Goal: Book appointment/travel/reservation: Book appointment/travel/reservation

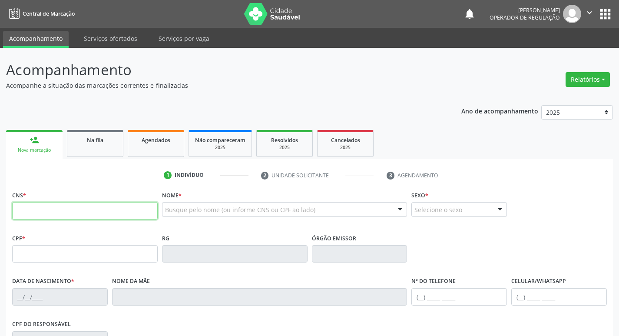
click at [52, 211] on input "text" at bounding box center [84, 210] width 145 height 17
type input "707 1098 4444 8620"
type input "017.291.494-99"
type input "0[DATE]"
type input "[PERSON_NAME]"
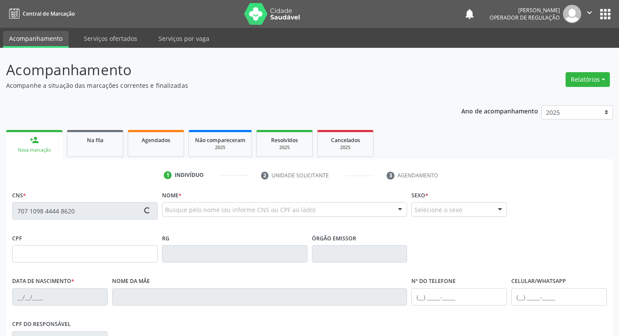
type input "[PHONE_NUMBER]"
type input "314.868.944-53"
type input "87"
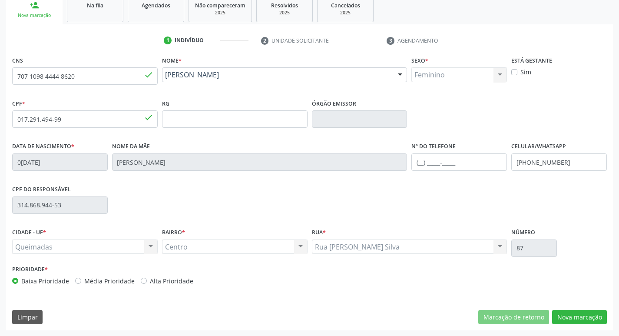
scroll to position [135, 0]
click at [589, 319] on button "Nova marcação" at bounding box center [579, 316] width 55 height 15
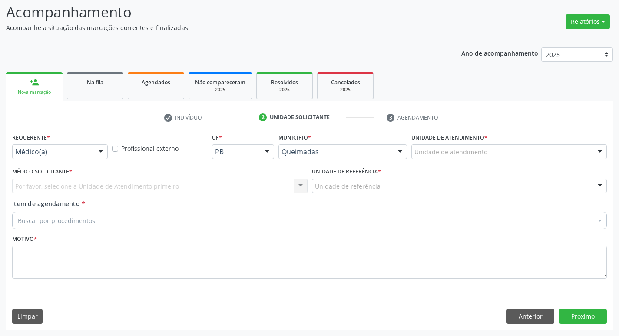
scroll to position [58, 0]
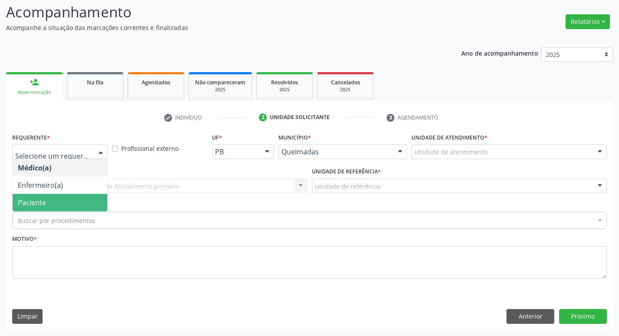
click at [43, 209] on span "Paciente" at bounding box center [60, 202] width 95 height 17
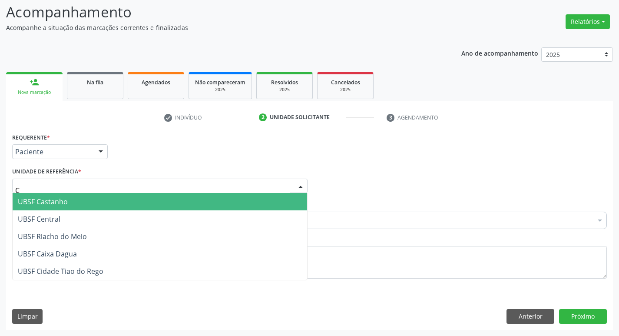
type input "CE"
click at [50, 198] on span "UBSF Central" at bounding box center [39, 202] width 43 height 10
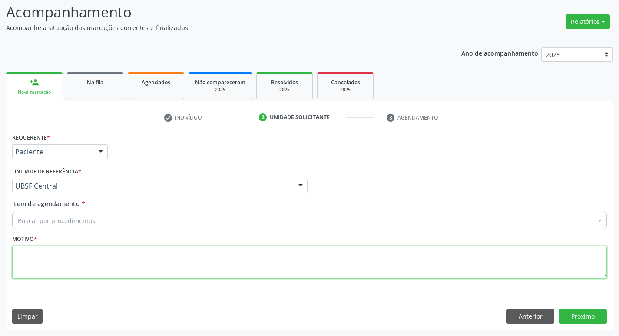
click at [59, 254] on textarea at bounding box center [309, 262] width 594 height 33
type textarea "AVALIACAO"
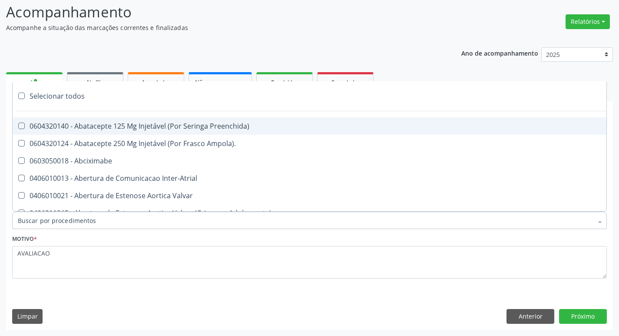
click at [25, 224] on input "Item de agendamento *" at bounding box center [305, 219] width 574 height 17
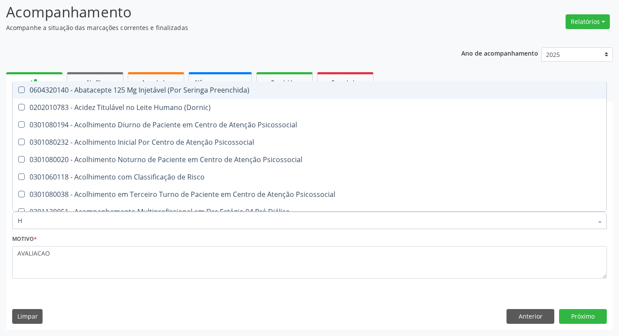
type input "HEMOGR"
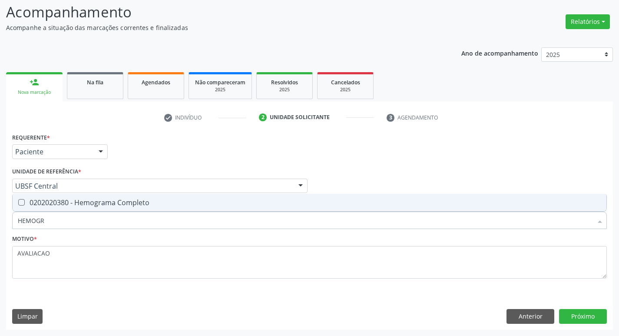
click at [116, 199] on div "0202020380 - Hemograma Completo" at bounding box center [309, 202] width 583 height 7
checkbox Completo "true"
type input "HEMOG"
checkbox Completo "false"
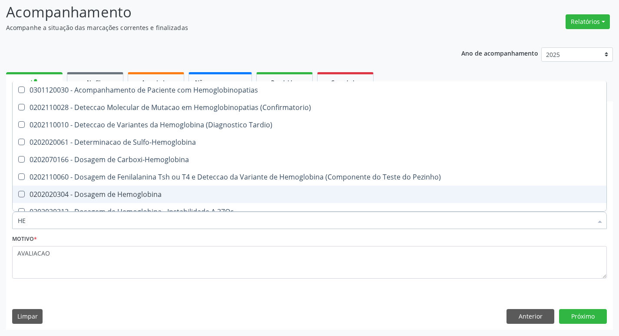
type input "H"
checkbox Completo "false"
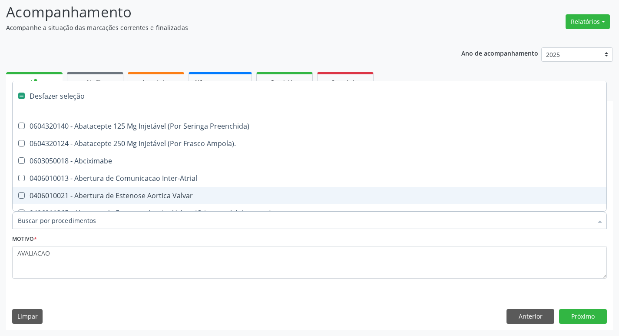
type input "G"
checkbox Persistente "true"
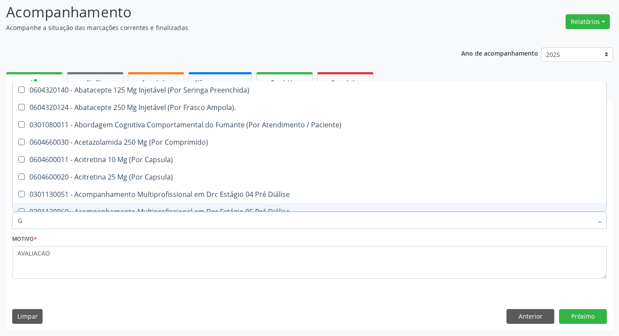
type input "GLICOSE"
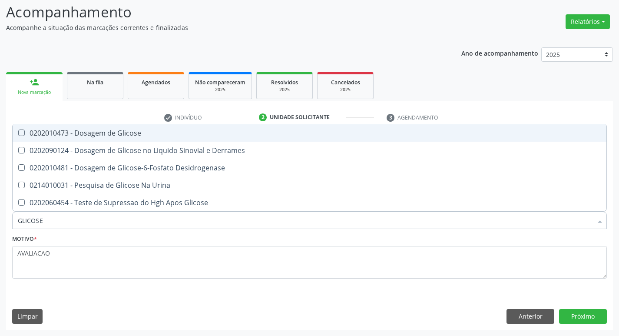
click at [93, 134] on div "0202010473 - Dosagem de Glicose" at bounding box center [309, 132] width 583 height 7
checkbox Glicose "true"
type input "GLICOS"
checkbox Glicose "false"
checkbox Derrames "true"
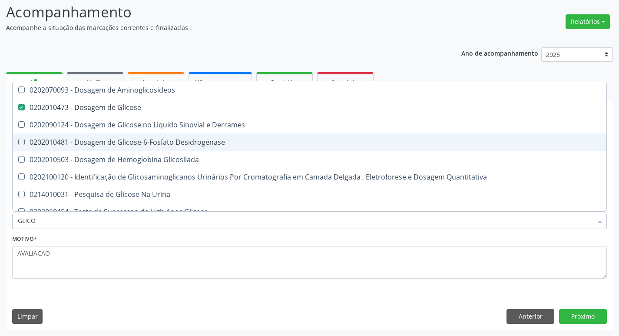
type input "GLIC"
checkbox Glicose "false"
checkbox Derrames "false"
type input "G"
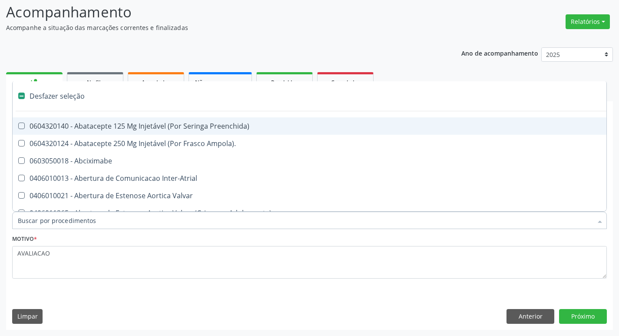
type input "H"
checkbox Convencional\) "true"
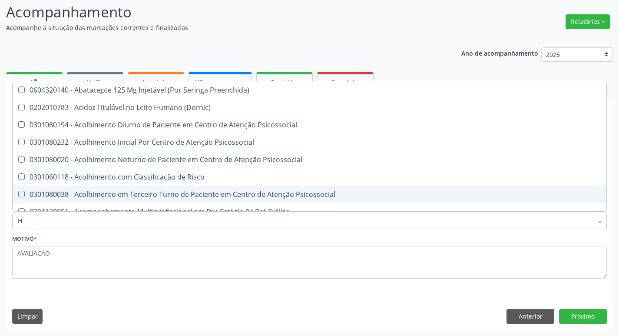
type input "HEMOGLOBINA G"
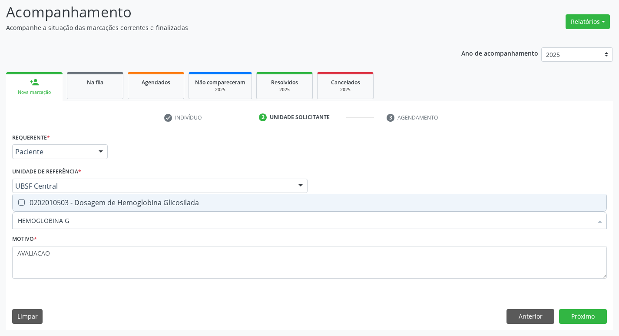
click at [104, 206] on div "0202010503 - Dosagem de Hemoglobina Glicosilada" at bounding box center [309, 202] width 583 height 7
checkbox Glicosilada "true"
type input "HEMOGLOBINA"
checkbox Glicosilada "false"
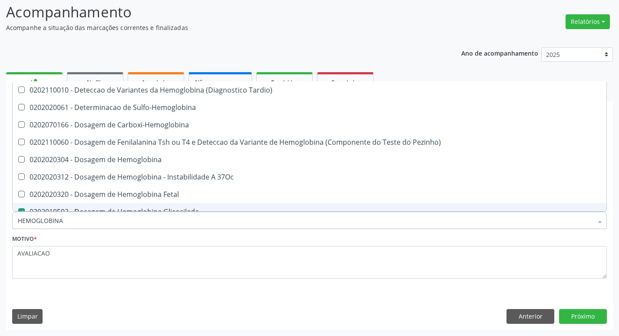
type input "HEMOGLOBIN"
checkbox Glicosilada "false"
checkbox Hemoglobina "true"
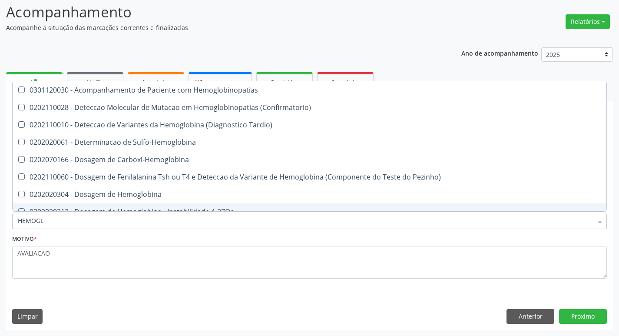
type input "HEMOG"
checkbox S "true"
type input "H"
checkbox Glicosilada "false"
checkbox S "false"
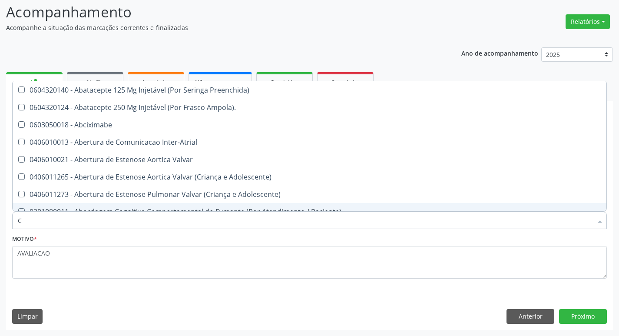
type input "CO"
checkbox Comprimido\) "true"
checkbox Transcutanea "true"
checkbox Osseo "true"
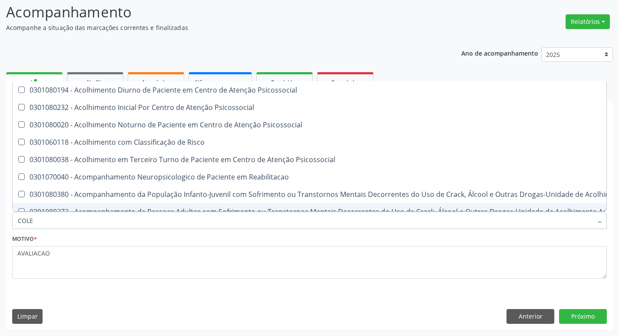
type input "COLES"
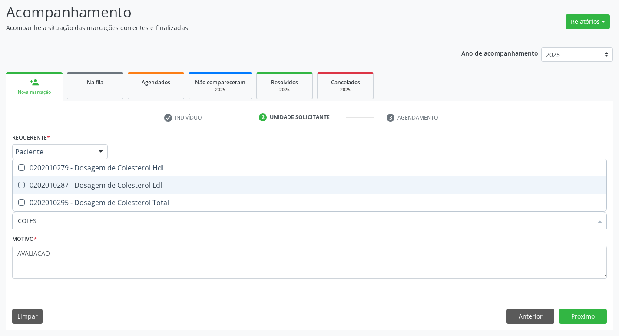
click at [112, 179] on span "0202010287 - Dosagem de Colesterol Ldl" at bounding box center [310, 184] width 594 height 17
checkbox Ldl "true"
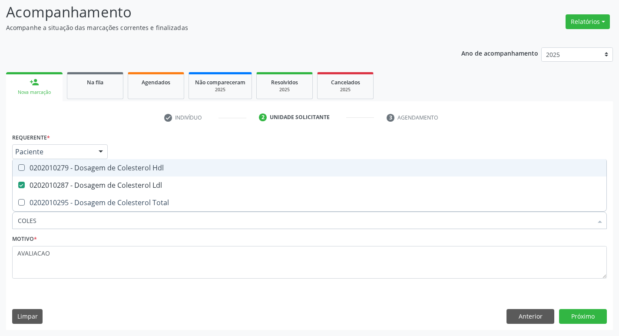
click at [123, 168] on div "0202010279 - Dosagem de Colesterol Hdl" at bounding box center [309, 167] width 583 height 7
checkbox Hdl "true"
type input "COLE"
checkbox Hdl "false"
checkbox Ldl "false"
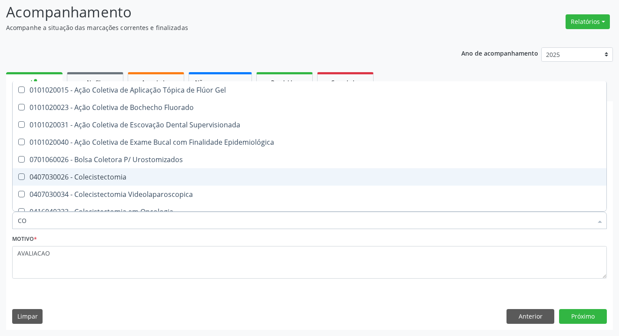
type input "C"
checkbox Hdl "false"
checkbox Ldl "false"
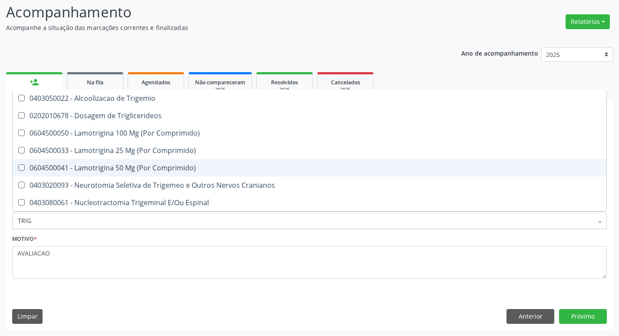
type input "TRIGL"
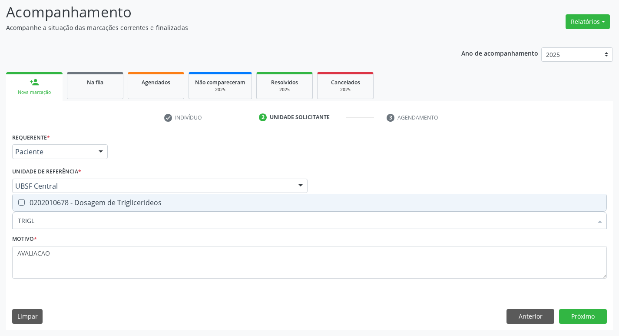
click at [134, 203] on div "0202010678 - Dosagem de Triglicerideos" at bounding box center [309, 202] width 583 height 7
checkbox Triglicerideos "true"
type input "TRIG"
checkbox Triglicerideos "false"
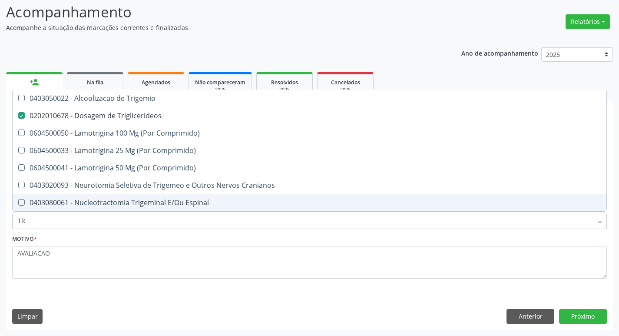
type input "T"
checkbox Triglicerideos "false"
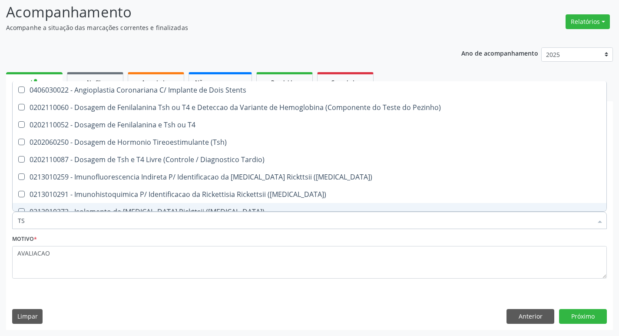
type input "TSH"
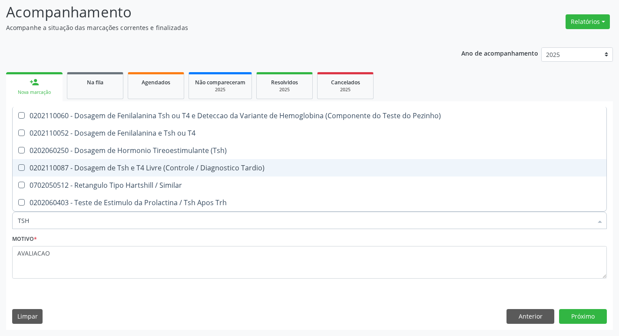
click at [140, 152] on div "0202060250 - Dosagem de Hormonio Tireoestimulante (Tsh)" at bounding box center [309, 150] width 583 height 7
checkbox \(Tsh\) "true"
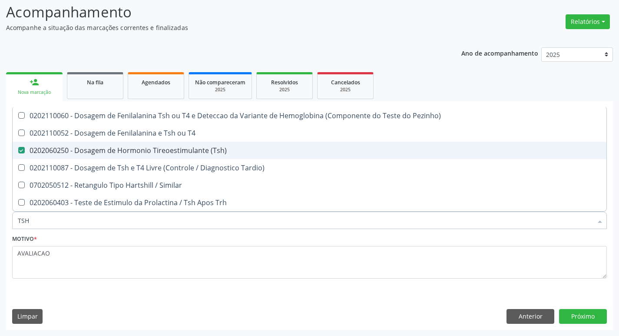
type input "TS"
checkbox \(Tsh\) "false"
checkbox Tardio\) "true"
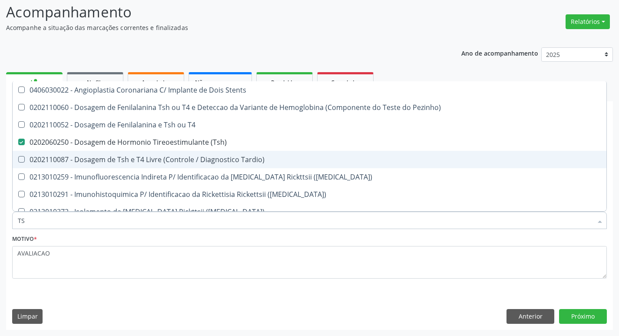
type input "T"
checkbox \(Tsh\) "false"
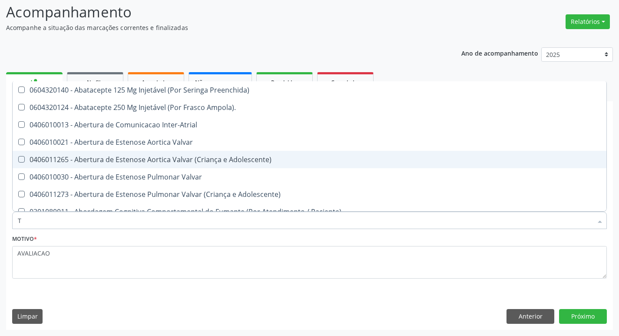
type input "T4"
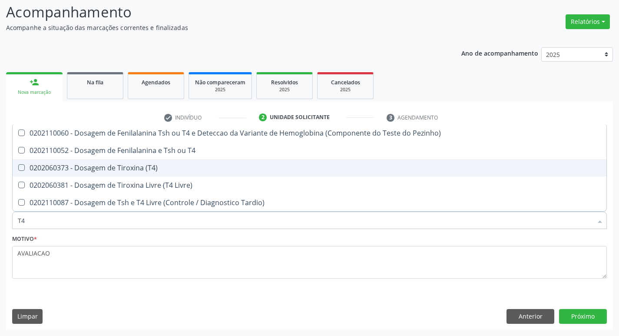
click at [158, 183] on div "0202060381 - Dosagem de Tiroxina Livre (T4 Livre)" at bounding box center [309, 185] width 583 height 7
checkbox Livre\) "true"
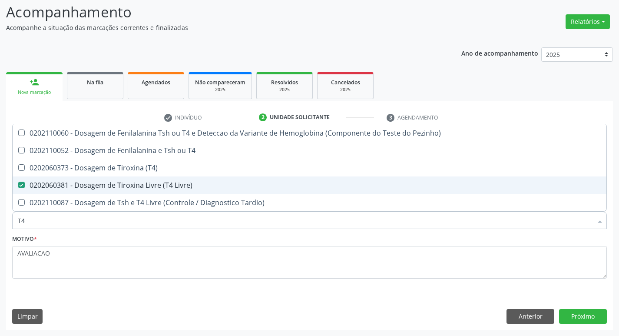
type input "T"
checkbox Livre\) "false"
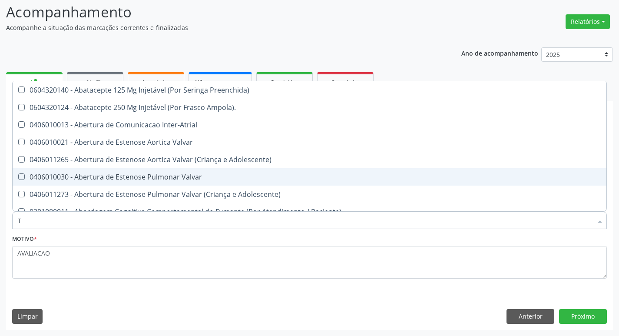
type input "[MEDICAL_DATA]"
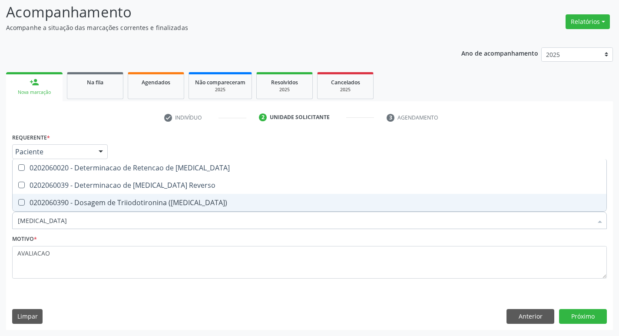
click at [162, 199] on div "0202060390 - Dosagem de Triiodotironina ([MEDICAL_DATA])" at bounding box center [309, 202] width 583 height 7
checkbox \(T3\) "true"
type input "T"
checkbox \(T3\) "false"
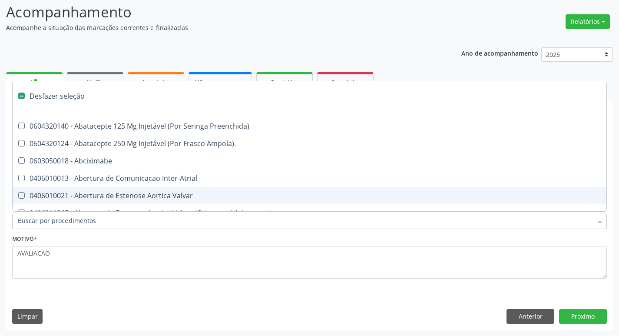
type input "V"
checkbox \(Unilateral\) "true"
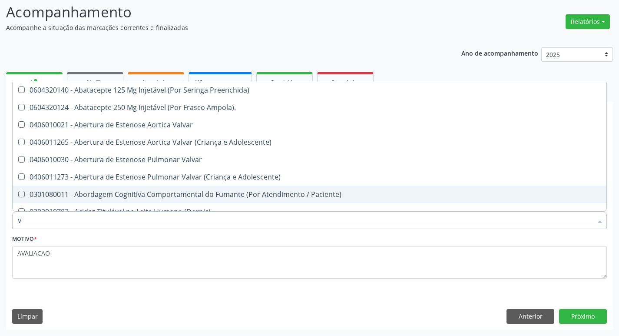
type input "VI"
checkbox Livre\) "false"
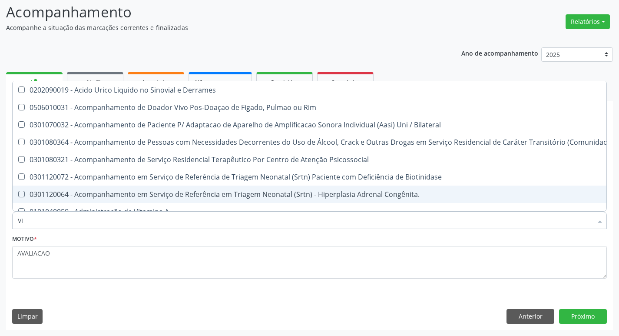
type input "VITAM"
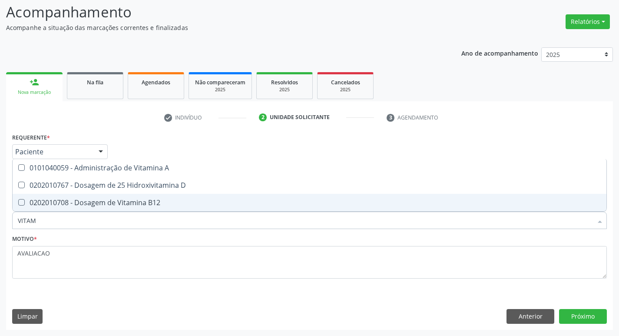
click at [136, 202] on div "0202010708 - Dosagem de Vitamina B12" at bounding box center [309, 202] width 583 height 7
checkbox B12 "true"
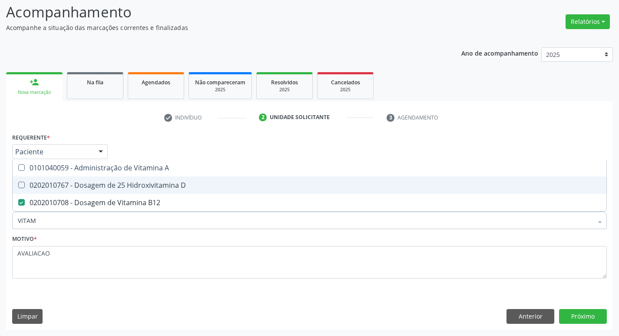
click at [133, 187] on div "0202010767 - Dosagem de 25 Hidroxivitamina D" at bounding box center [309, 185] width 583 height 7
checkbox D "true"
type input "VITA"
checkbox D "false"
checkbox B12 "false"
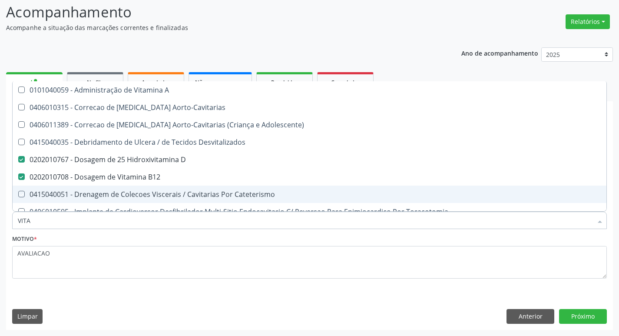
type input "VIT"
checkbox D "false"
checkbox Cateterismo "true"
type input "V"
checkbox B12 "false"
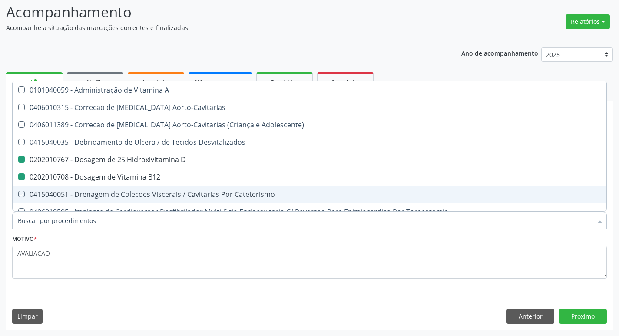
checkbox Cateterismo "false"
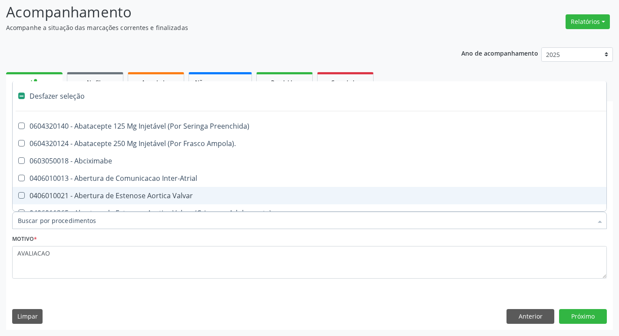
type input "2"
checkbox Total "true"
checkbox Monopolar "true"
checkbox Quadril "true"
checkbox Vagina "true"
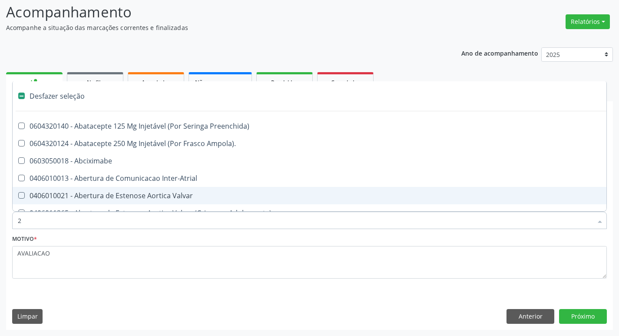
checkbox Puerperal "true"
checkbox Internado "true"
checkbox Anos\) "true"
checkbox Aorto-Cavitarias "true"
checkbox Adolescente\) "true"
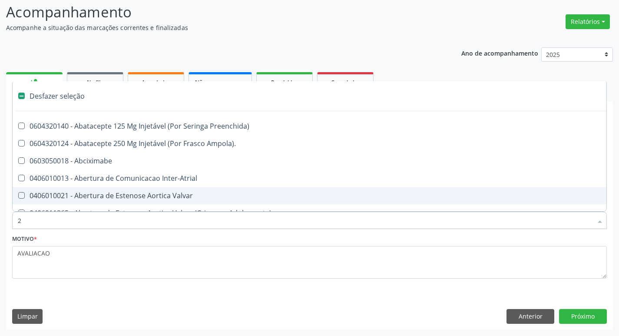
checkbox Adolescente\) "true"
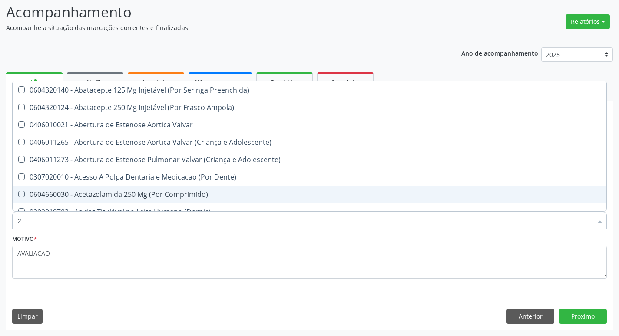
type input "20205001"
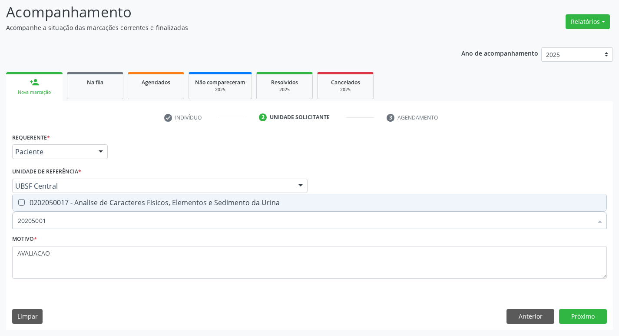
drag, startPoint x: 123, startPoint y: 206, endPoint x: 118, endPoint y: 206, distance: 5.6
click at [119, 206] on div "0202050017 - Analise de Caracteres Fisicos, Elementos e Sedimento da Urina" at bounding box center [309, 202] width 583 height 7
checkbox Urina "true"
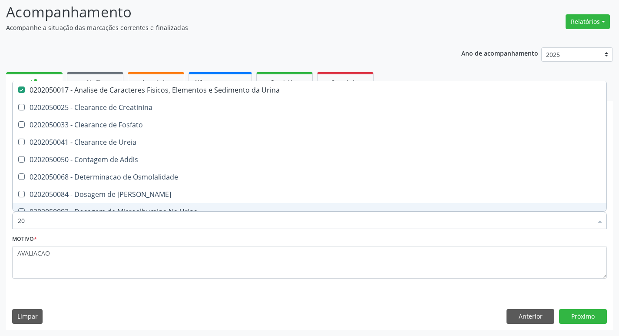
type input "2"
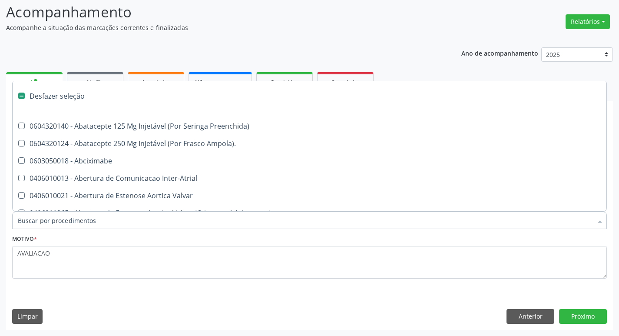
checkbox Preenchida\) "false"
checkbox Inter-Atrial "false"
type input "2"
checkbox Hepático "true"
checkbox Urina "false"
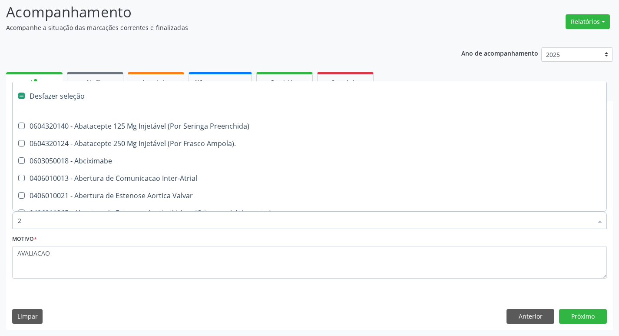
checkbox Total "true"
checkbox Monopolar "true"
checkbox Quadril "true"
checkbox Vagina "true"
checkbox Puerperal "true"
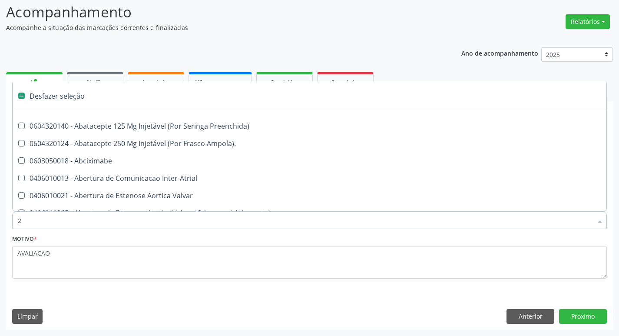
checkbox Internado "true"
checkbox Anos\) "true"
checkbox Aorto-Cavitarias "true"
checkbox Adolescente\) "true"
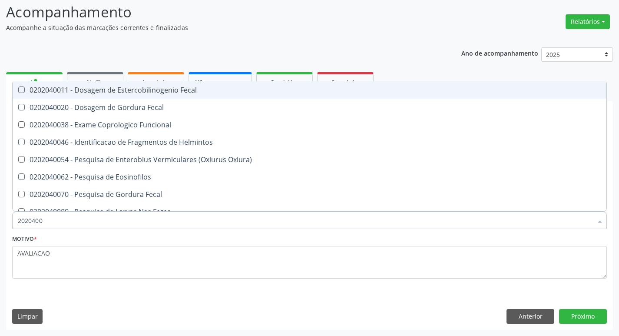
type input "20204003"
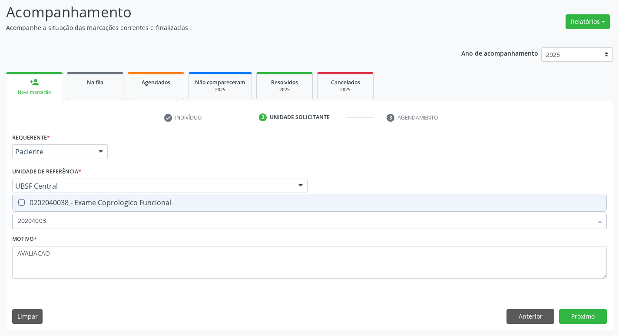
click at [95, 201] on div "0202040038 - Exame Coprologico Funcional" at bounding box center [309, 202] width 583 height 7
checkbox Funcional "true"
click at [584, 323] on button "Próximo" at bounding box center [583, 316] width 48 height 15
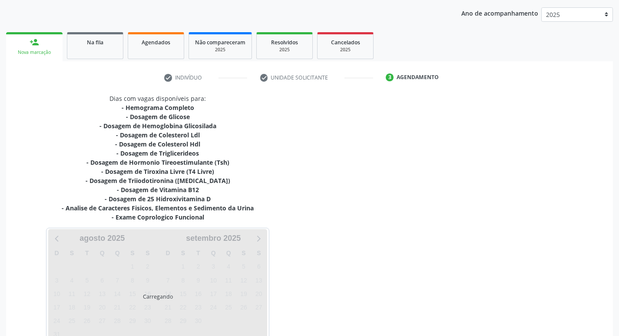
scroll to position [152, 0]
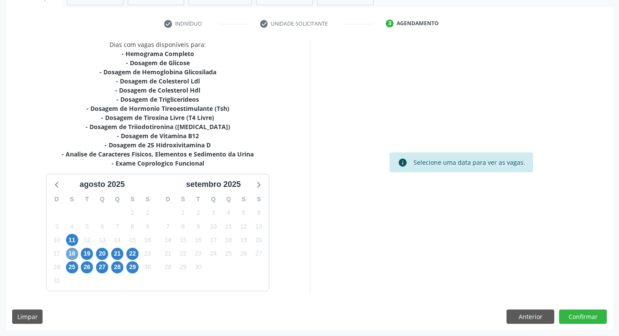
click at [72, 258] on span "18" at bounding box center [72, 254] width 12 height 12
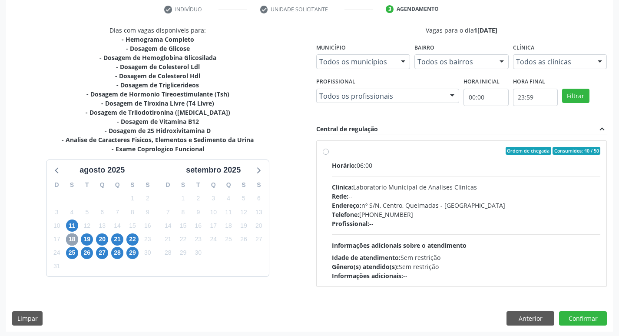
scroll to position [168, 0]
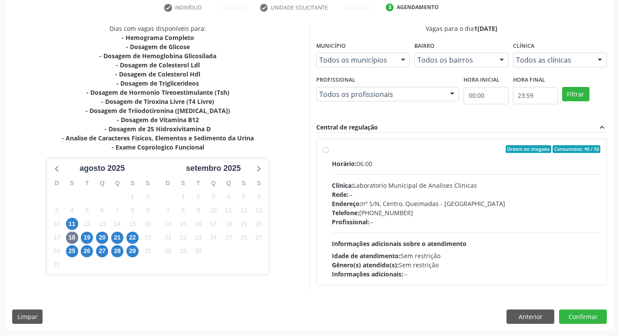
click at [453, 205] on div "Endereço: nº S/N, Centro, Queimadas - [GEOGRAPHIC_DATA]" at bounding box center [466, 203] width 269 height 9
click at [329, 153] on input "Ordem de chegada Consumidos: 40 / 50 Horário: 06:00 Clínica: Laboratorio Munici…" at bounding box center [326, 149] width 6 height 8
radio input "true"
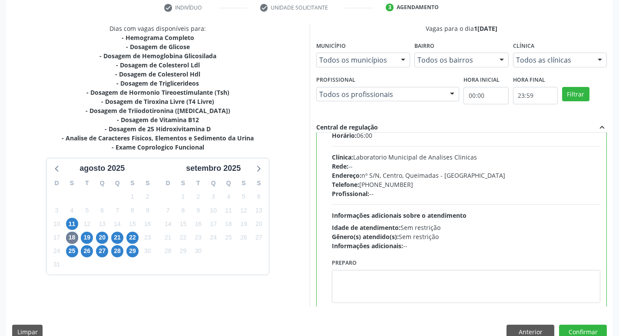
scroll to position [43, 0]
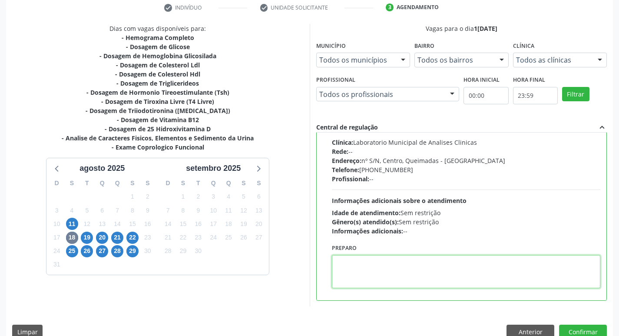
click at [405, 263] on textarea at bounding box center [466, 271] width 269 height 33
paste textarea "I"
drag, startPoint x: 336, startPoint y: 262, endPoint x: 376, endPoint y: 263, distance: 40.0
click at [376, 263] on textarea "IR EM [GEOGRAPHIC_DATA]" at bounding box center [466, 271] width 269 height 33
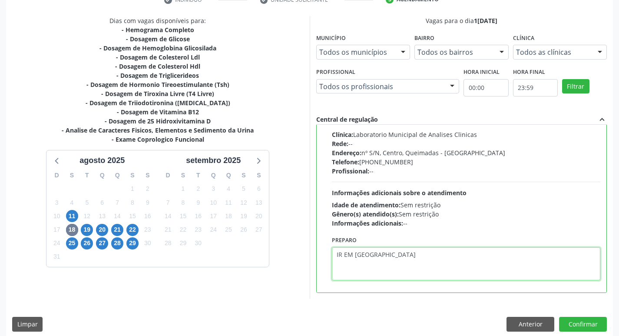
scroll to position [183, 0]
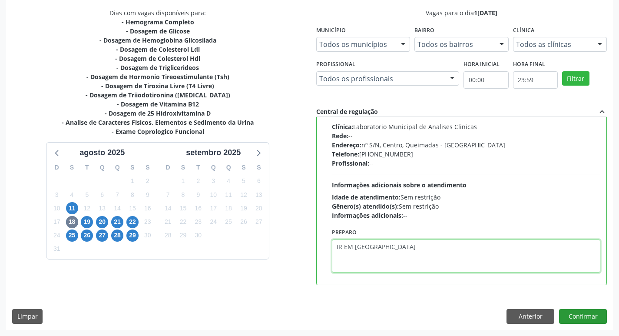
type textarea "IR EM [GEOGRAPHIC_DATA]"
click at [577, 317] on button "Confirmar" at bounding box center [583, 316] width 48 height 15
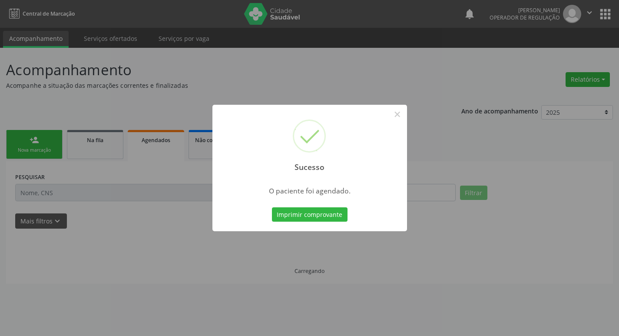
scroll to position [0, 0]
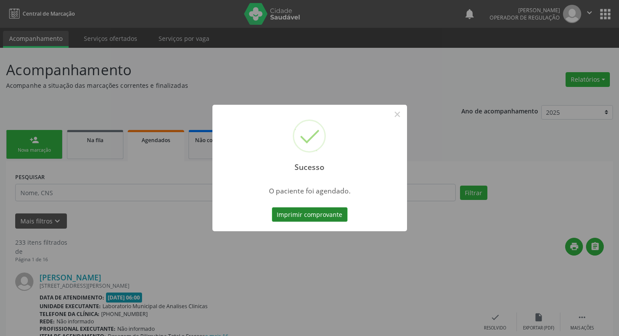
click at [303, 215] on button "Imprimir comprovante" at bounding box center [310, 214] width 76 height 15
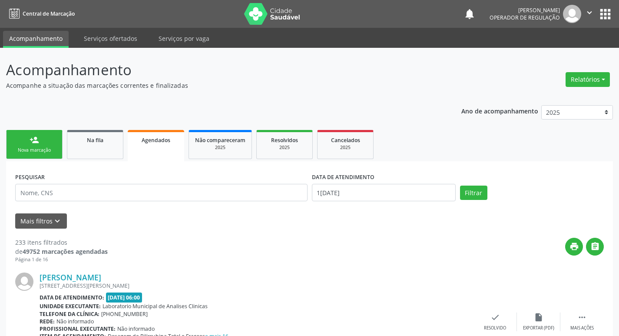
click at [30, 158] on link "person_add Nova marcação" at bounding box center [34, 144] width 56 height 29
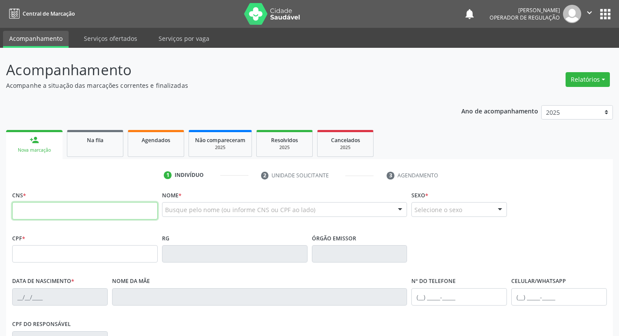
click at [47, 207] on input "text" at bounding box center [84, 210] width 145 height 17
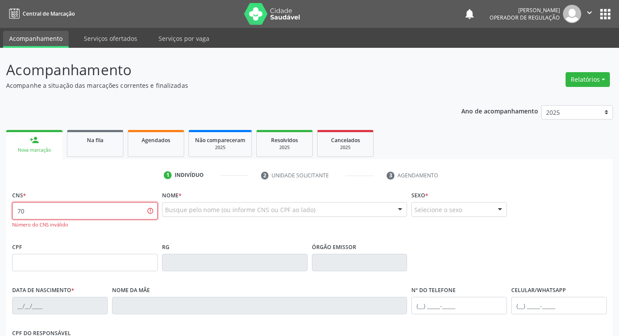
type input "7"
click at [205, 215] on div "Busque pelo nome (ou informe CNS ou CPF ao lado)" at bounding box center [284, 209] width 245 height 15
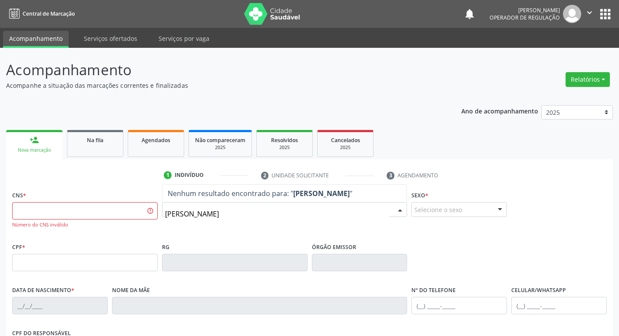
type input "[PERSON_NAME]"
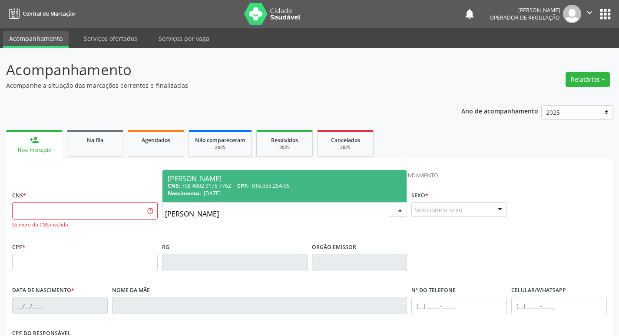
click at [221, 184] on div "CNS: 708 4002 9175 7762 CPF: 016.055.254-05" at bounding box center [285, 185] width 234 height 7
type input "708 4002 9175 7762"
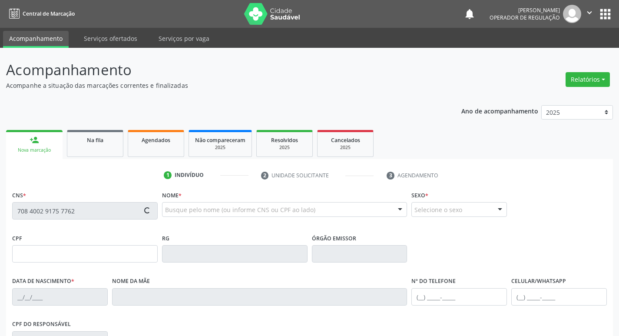
type input "016.055.254-05"
type input "[DATE]"
type input "[PERSON_NAME]"
type input "[PHONE_NUMBER]"
type input "314.868.944-53"
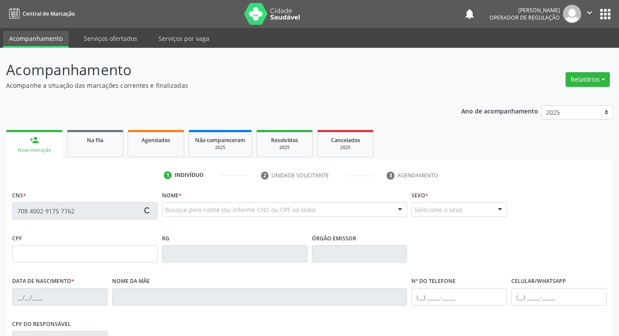
type input "87"
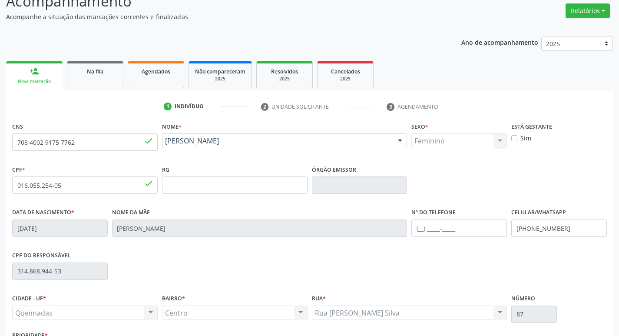
scroll to position [135, 0]
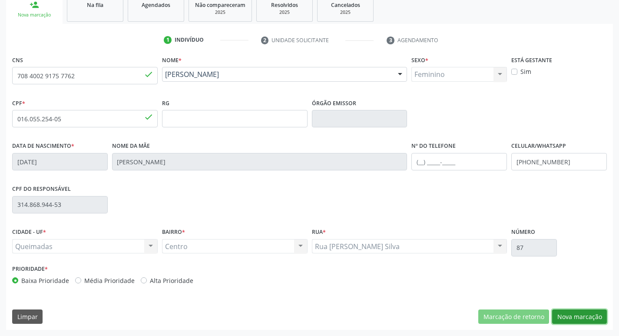
click at [589, 314] on button "Nova marcação" at bounding box center [579, 316] width 55 height 15
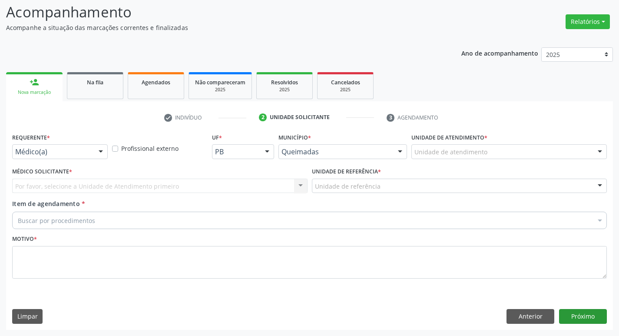
scroll to position [58, 0]
click at [53, 159] on div "Requerente * Médico(a) Médico(a) Enfermeiro(a) Paciente Nenhum resultado encont…" at bounding box center [60, 148] width 100 height 34
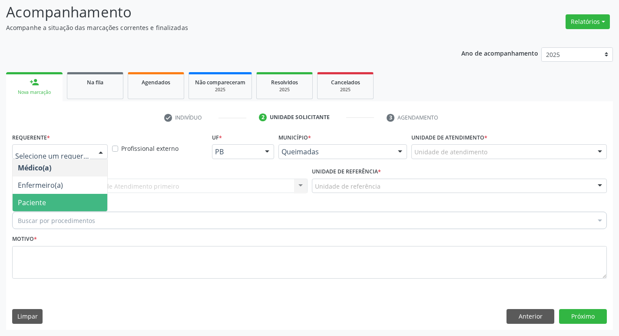
click at [42, 204] on span "Paciente" at bounding box center [32, 203] width 28 height 10
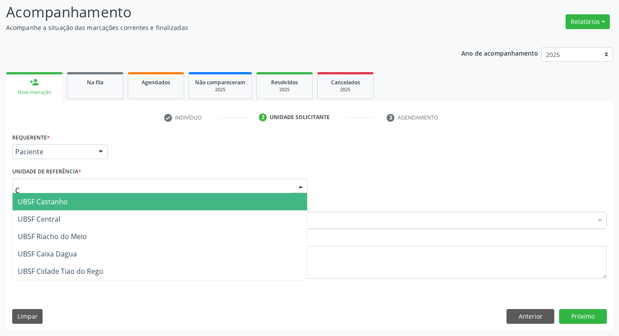
type input "CE"
click at [54, 206] on span "UBSF Central" at bounding box center [39, 202] width 43 height 10
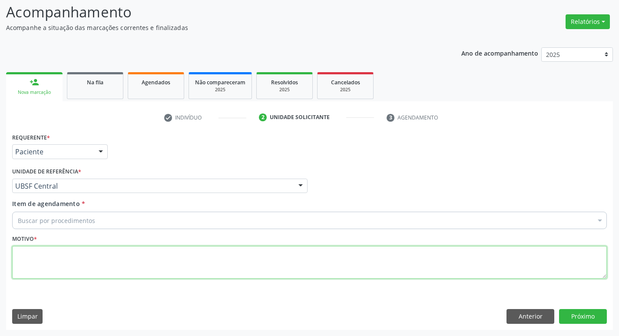
click at [51, 268] on textarea at bounding box center [309, 262] width 594 height 33
type textarea "AVALIACAO"
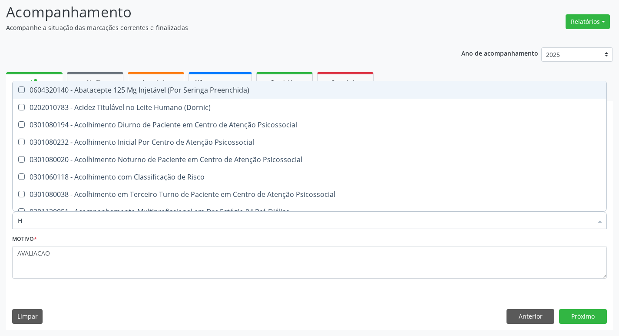
type input "HEMOGR"
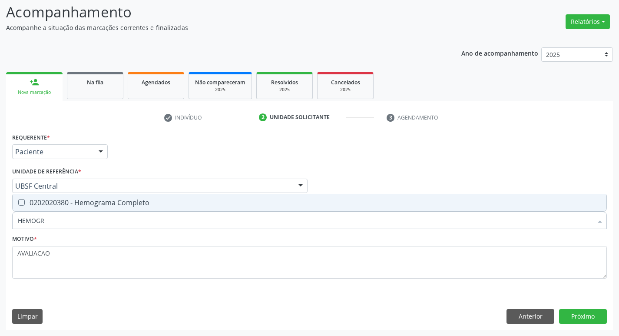
click at [155, 201] on div "0202020380 - Hemograma Completo" at bounding box center [309, 202] width 583 height 7
checkbox Completo "true"
type input "HEMOG"
checkbox Completo "false"
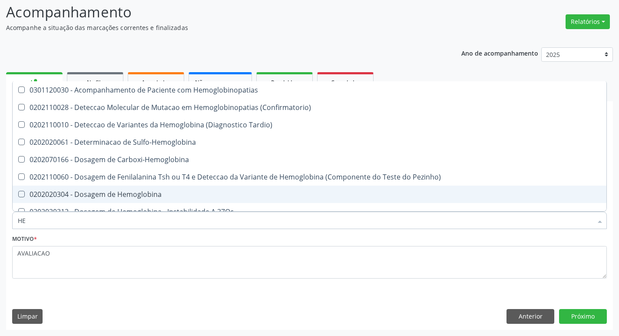
type input "H"
checkbox Completo "false"
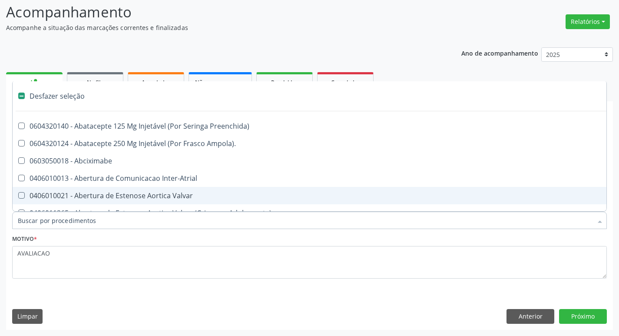
type input "G"
checkbox Persistente "true"
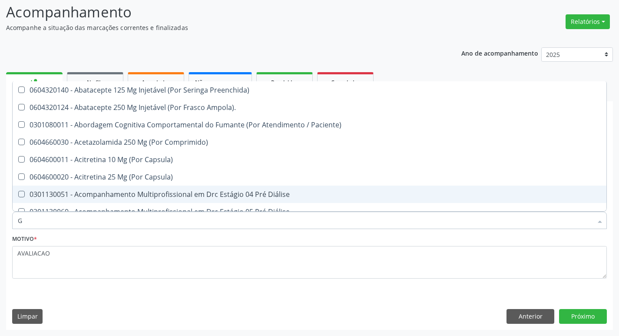
type input "GLICOSE"
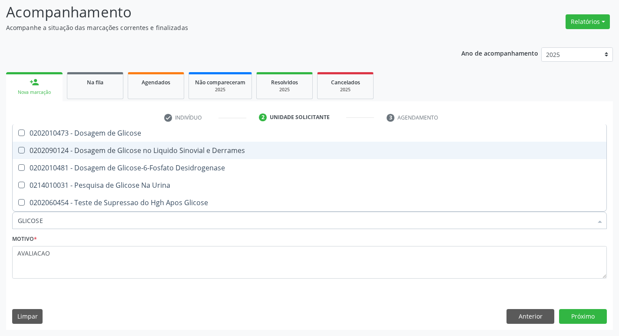
click at [110, 142] on span "0202090124 - Dosagem de Glicose no Liquido Sinovial e Derrames" at bounding box center [310, 150] width 594 height 17
checkbox Derrames "false"
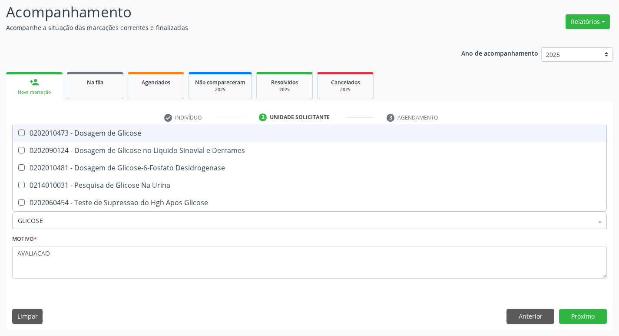
click at [107, 131] on div "0202010473 - Dosagem de Glicose" at bounding box center [309, 132] width 583 height 7
checkbox Glicose "true"
type input "GLICOS"
checkbox Glicose "false"
checkbox Derrames "true"
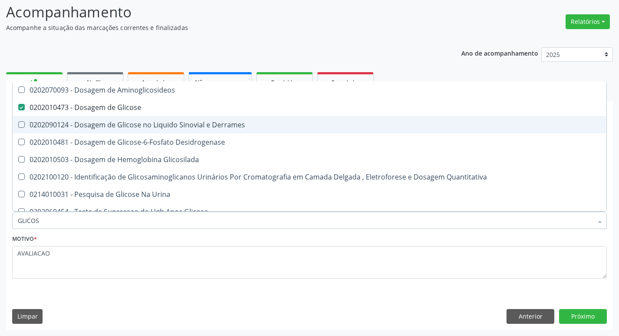
type input "GLICO"
checkbox Glicose "false"
checkbox Derrames "true"
type input "GLI"
checkbox Derrames "false"
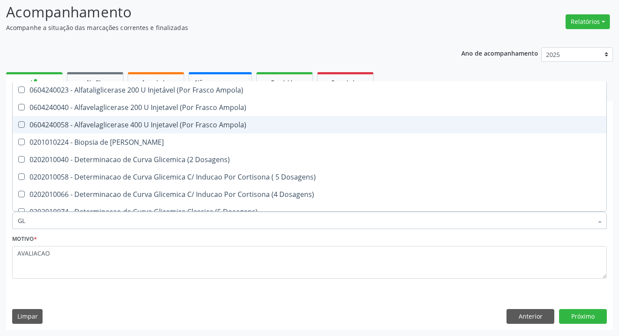
type input "G"
checkbox Glicose "false"
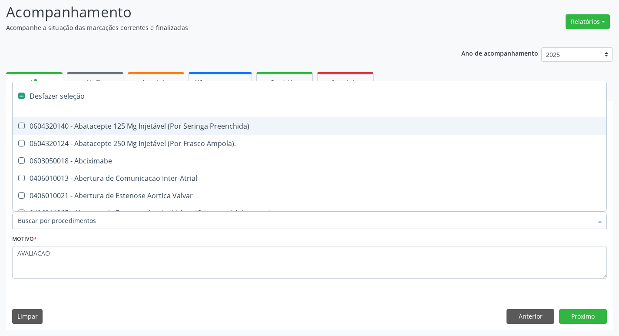
type input "H"
checkbox Convencional\) "true"
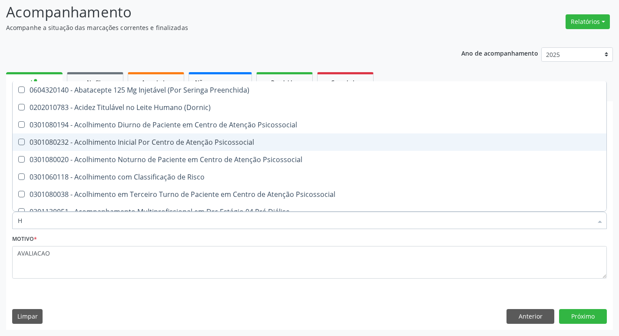
type input "HEMOGLOBINA G"
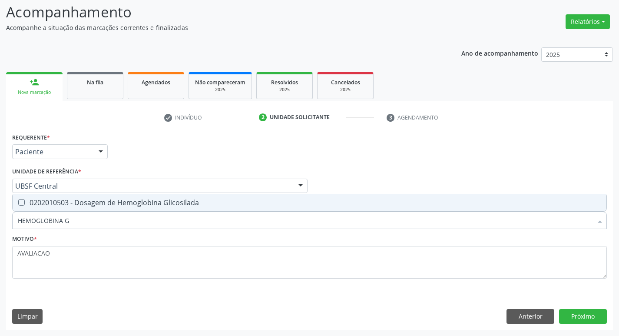
click at [125, 203] on div "0202010503 - Dosagem de Hemoglobina Glicosilada" at bounding box center [309, 202] width 583 height 7
checkbox Glicosilada "true"
type input "HEMOGLOBINA"
checkbox Glicosilada "false"
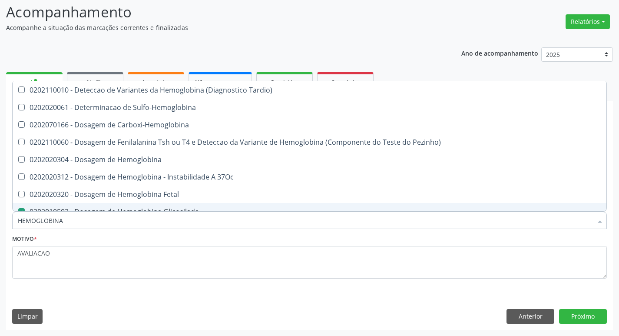
type input "HEMOGLOBIN"
checkbox Glicosilada "false"
checkbox Hemoglobina "true"
type input "HEMOGLOB"
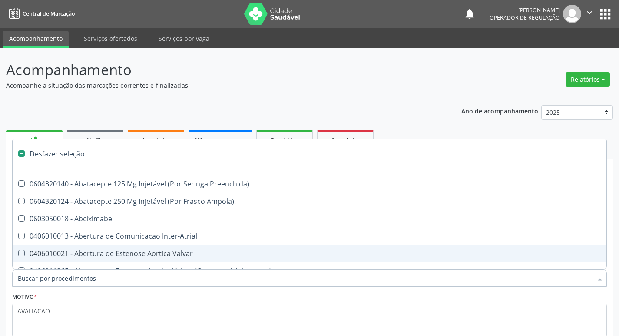
scroll to position [58, 0]
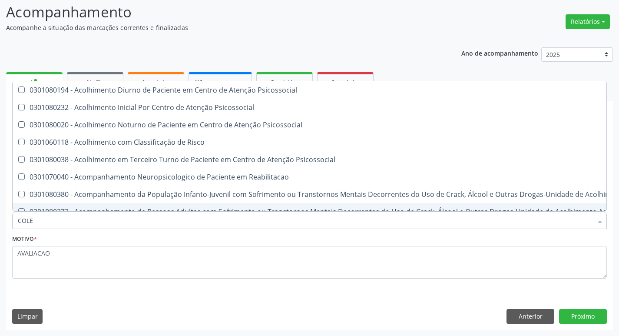
type input "COLES"
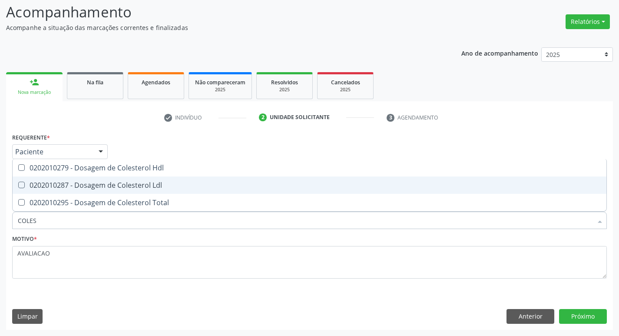
click at [121, 191] on span "0202010287 - Dosagem de Colesterol Ldl" at bounding box center [310, 184] width 594 height 17
checkbox Ldl "true"
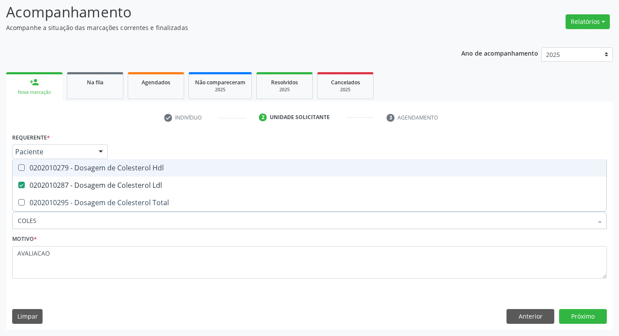
click at [116, 170] on div "0202010279 - Dosagem de Colesterol Hdl" at bounding box center [309, 167] width 583 height 7
checkbox Hdl "true"
type input "COLE"
checkbox Hdl "false"
checkbox Ldl "false"
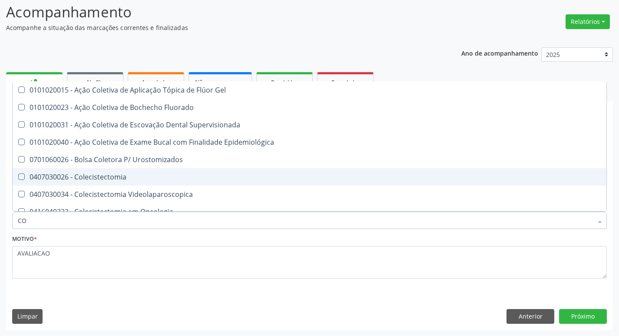
type input "C"
checkbox Hdl "false"
checkbox Ldl "false"
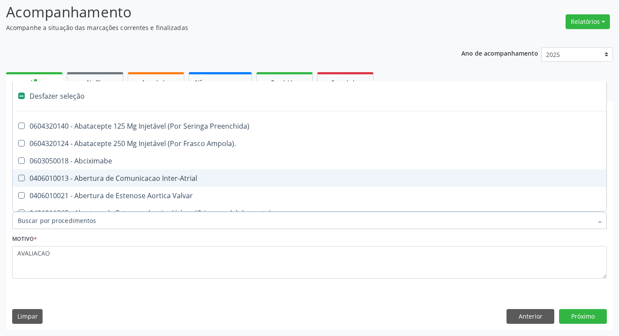
type input "2"
checkbox Monopolar "true"
checkbox Quadril "true"
checkbox Vagina "true"
checkbox Puerperal "true"
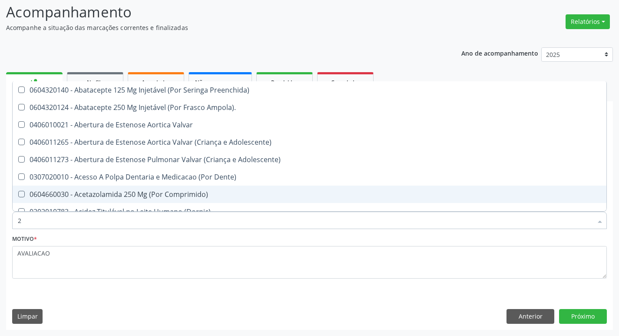
type input "20205001"
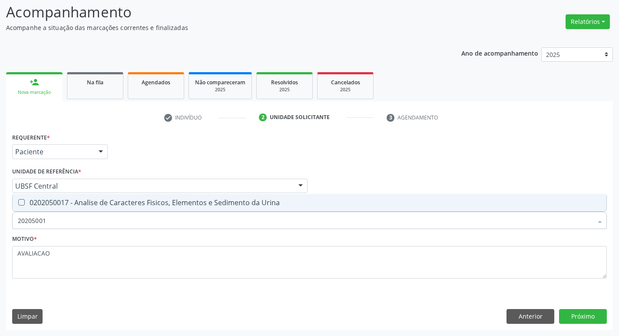
click at [135, 206] on div "0202050017 - Analise de Caracteres Fisicos, Elementos e Sedimento da Urina" at bounding box center [309, 202] width 583 height 7
checkbox Urina "true"
type input "2"
checkbox Urina "false"
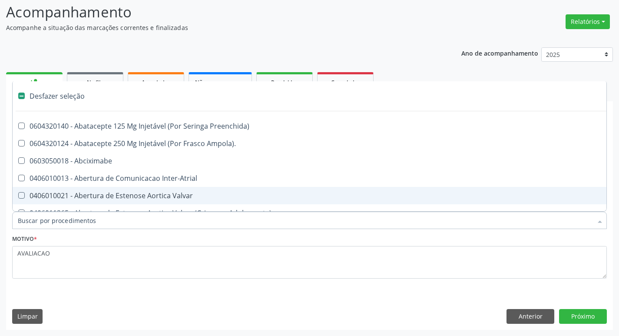
type input "H"
checkbox Urina "false"
checkbox Lactente\) "true"
checkbox A "true"
checkbox Convencional\) "true"
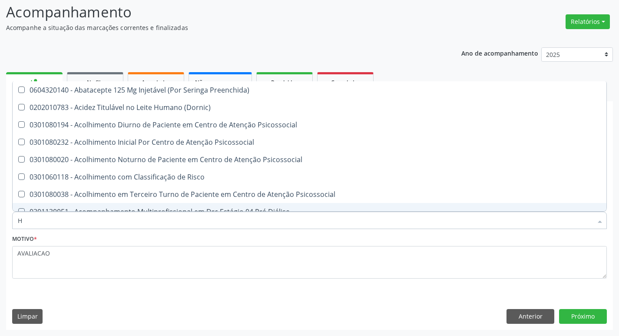
type input "HEMOGR"
checkbox Preenchida\) "true"
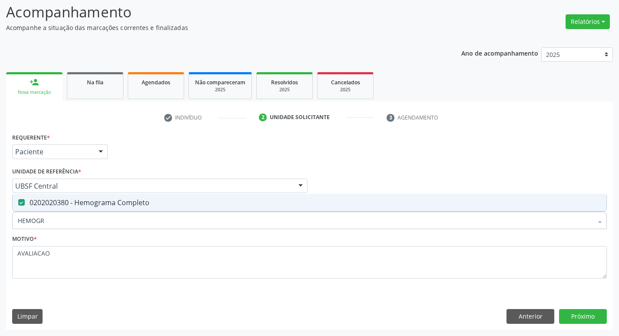
type input "HEMOG"
checkbox Completo "false"
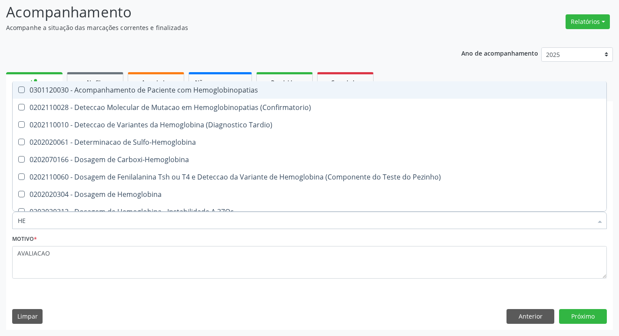
type input "H"
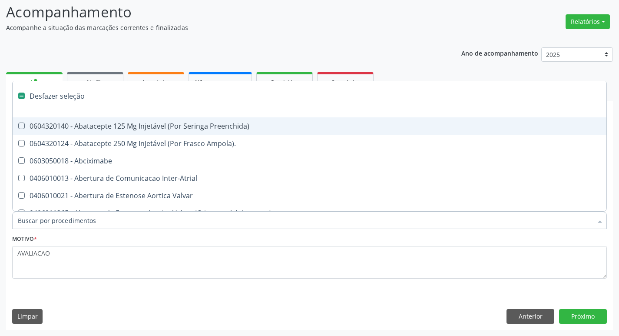
checkbox Dente\) "false"
checkbox Capsula\) "false"
type input "H"
checkbox Urina "false"
checkbox Lactente\) "true"
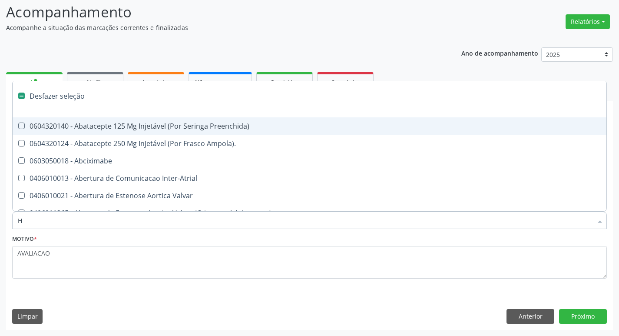
checkbox A "true"
checkbox Convencional\) "true"
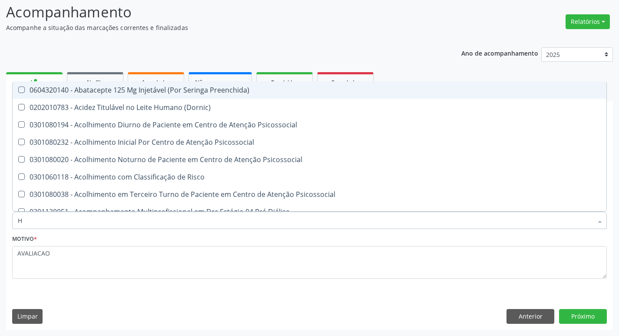
type input "HEMOGLOBINA G"
checkbox Preenchida\) "true"
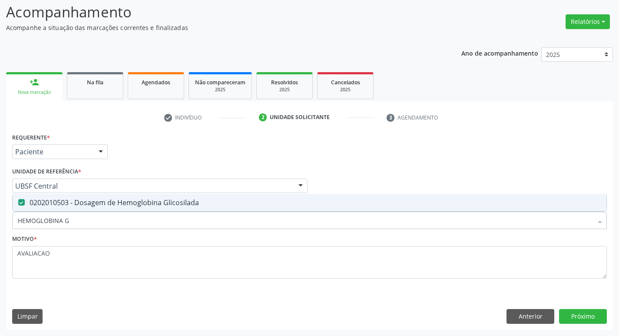
type input "HEMOGLOBINA"
checkbox Glicosilada "false"
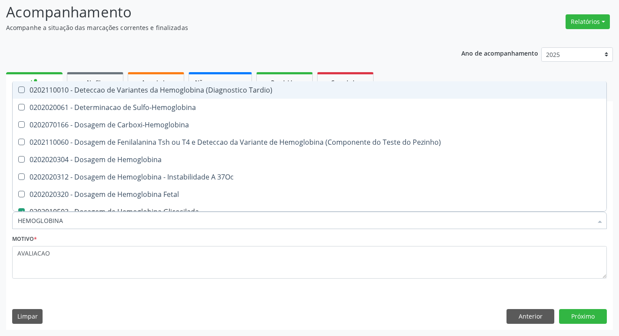
type input "HEMOGLOBIN"
checkbox Glicosilada "false"
checkbox Hemoglobina "true"
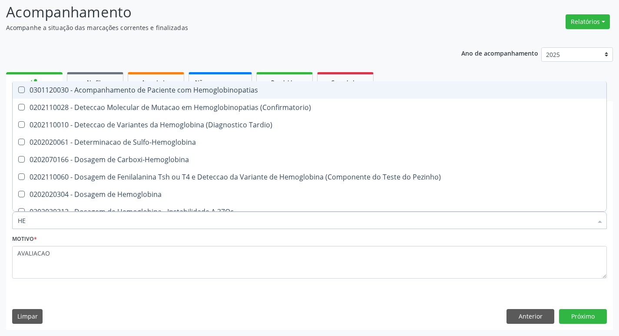
type input "H"
checkbox Glicosilada "false"
checkbox Completo "false"
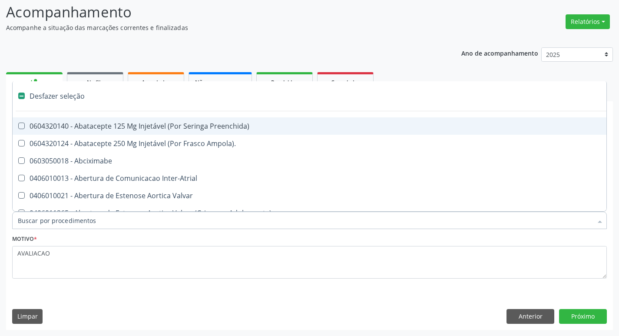
type input "C"
checkbox Dedo "true"
checkbox Urina "false"
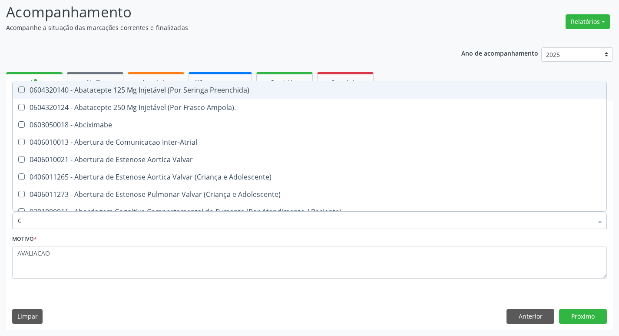
type input "CO"
checkbox Frasco-Ampola\) "true"
checkbox Urina "false"
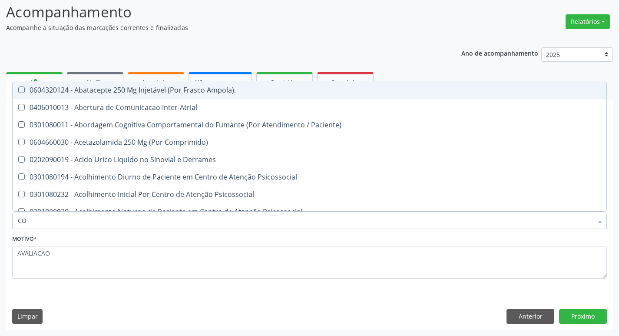
type input "COL"
checkbox Urina "false"
checkbox Vasos\) "true"
checkbox Aortico "true"
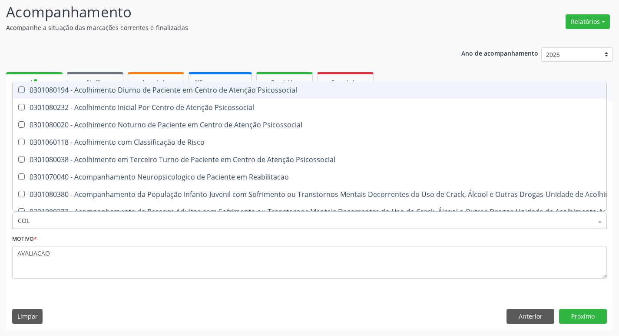
type input "COLE"
checkbox Mama "true"
checkbox Utero "true"
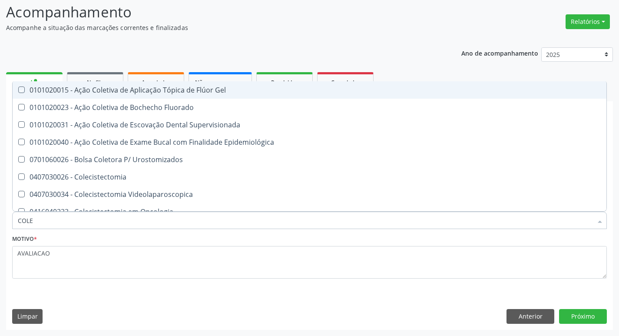
type input "COLES"
checkbox Gel "true"
checkbox Fluorado "true"
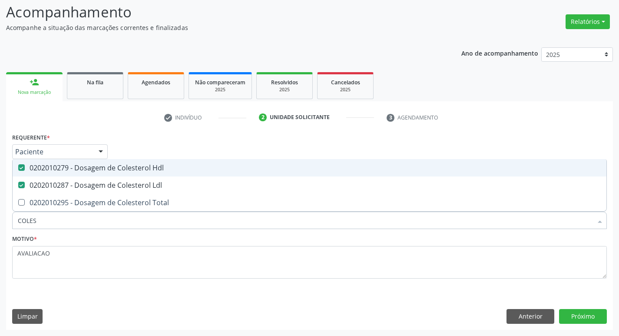
type input "COLE"
checkbox Hdl "false"
checkbox Ldl "false"
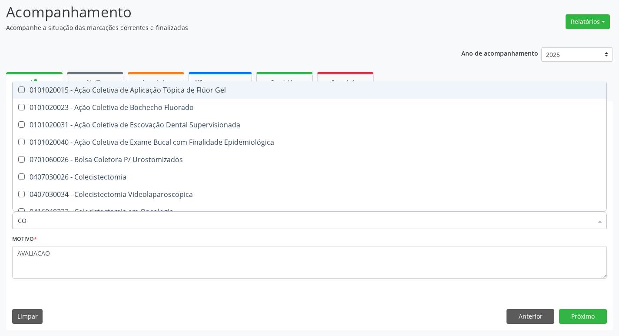
type input "C"
checkbox Hdl "false"
checkbox Ldl "false"
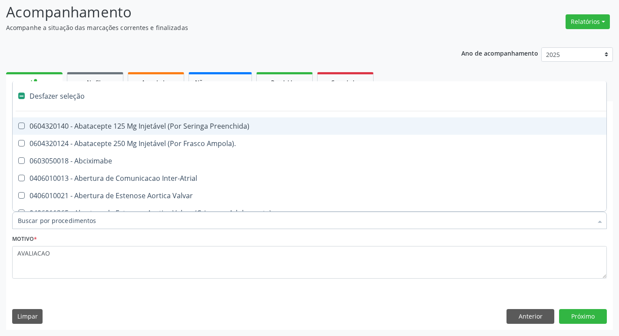
type input "2"
checkbox Hepático "true"
checkbox Urina "false"
checkbox Monopolar "true"
checkbox Quadril "true"
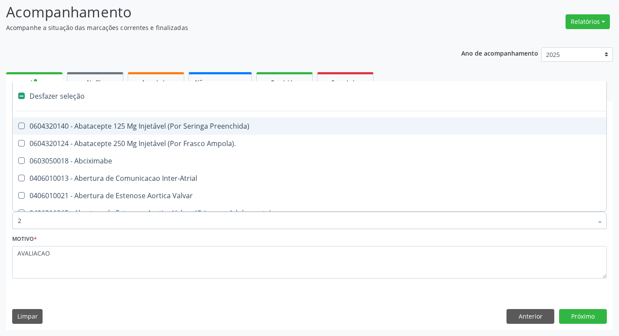
checkbox Vagina "true"
checkbox Puerperal "true"
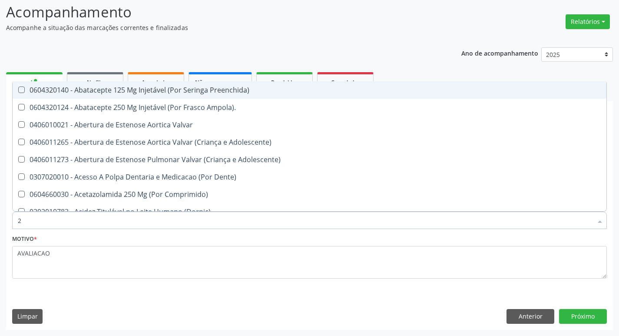
type input "20205001"
checkbox Preenchida\) "true"
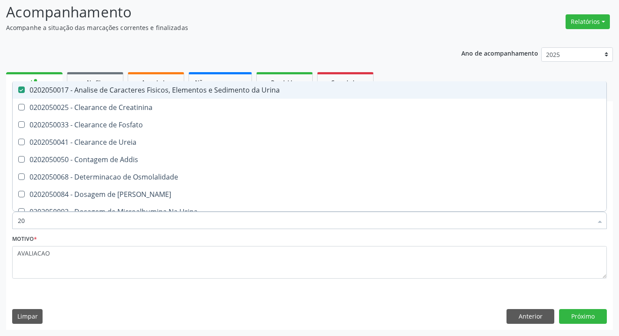
type input "2"
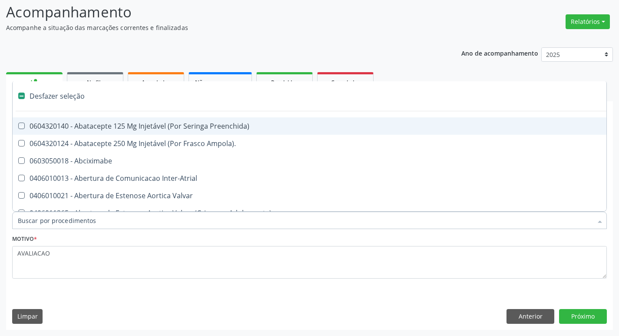
checkbox Preenchida\) "false"
type input "TG"
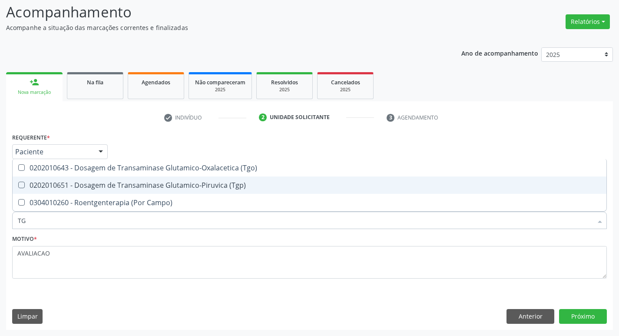
click at [85, 182] on div "0202010651 - Dosagem de Transaminase Glutamico-Piruvica (Tgp)" at bounding box center [309, 185] width 583 height 7
checkbox \(Tgp\) "true"
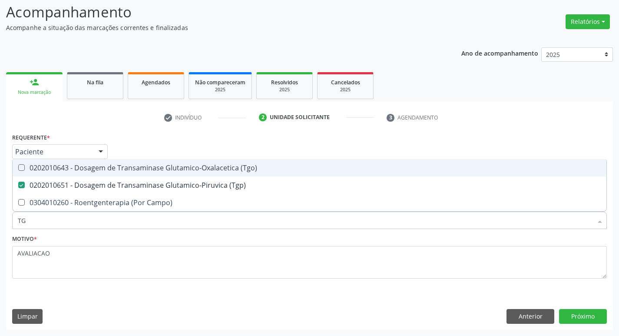
click at [85, 166] on div "0202010643 - Dosagem de Transaminase Glutamico-Oxalacetica (Tgo)" at bounding box center [309, 167] width 583 height 7
checkbox \(Tgo\) "true"
type input "T"
checkbox \(Tgo\) "false"
checkbox \(Tgp\) "false"
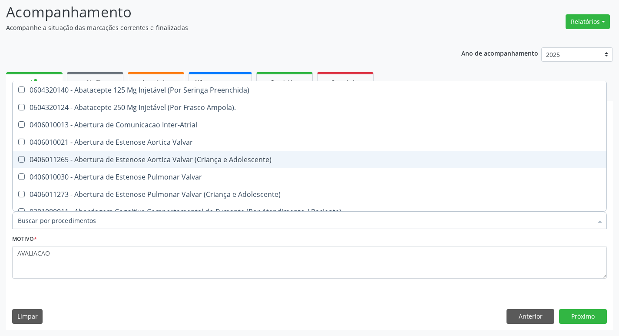
checkbox Urina "false"
checkbox Central "true"
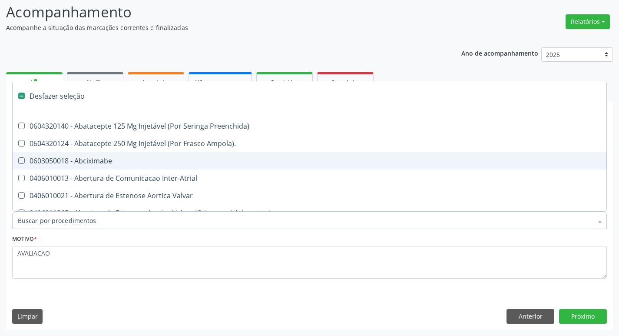
type input "U"
checkbox Frasco-Ampola\) "true"
checkbox Urina "false"
checkbox Cama "true"
checkbox Personalizada "true"
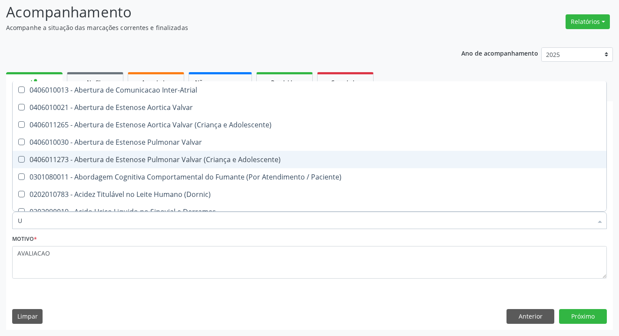
type input "UR"
checkbox Reabilitacao "true"
checkbox Urina "false"
type input "URE"
checkbox Urina "false"
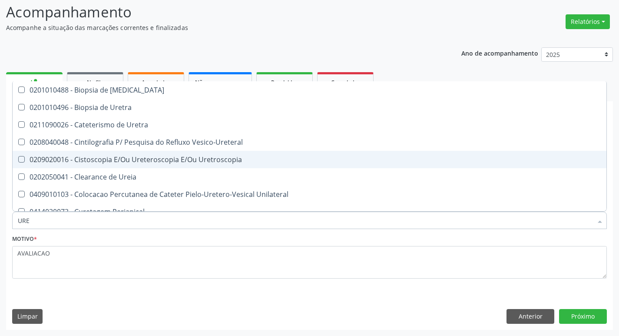
type input "UREI"
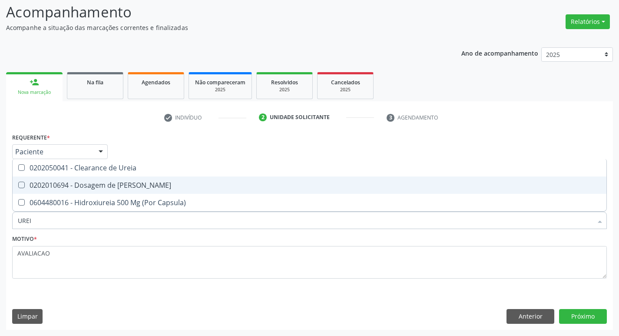
click at [83, 187] on div "0202010694 - Dosagem de [PERSON_NAME]" at bounding box center [309, 185] width 583 height 7
checkbox Ureia "true"
type input "URE"
checkbox Ureia "false"
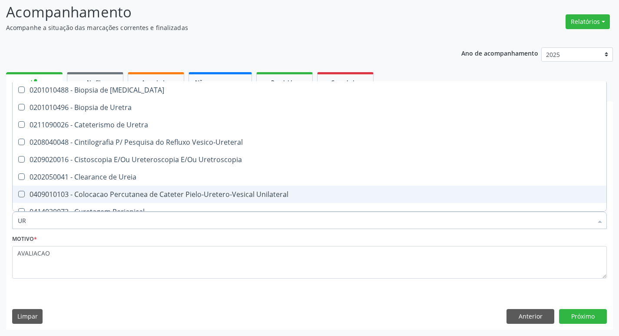
type input "U"
type input "C"
checkbox Ureia "false"
checkbox Bubonica\) "false"
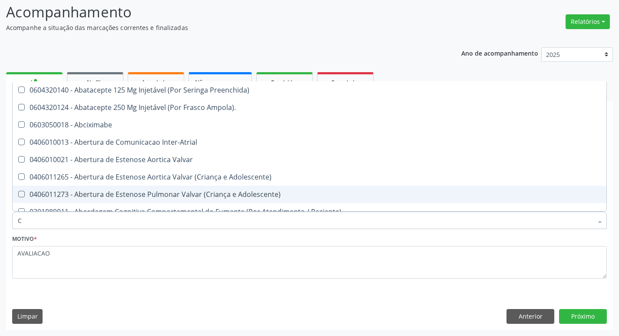
type input "CR"
checkbox Urina "false"
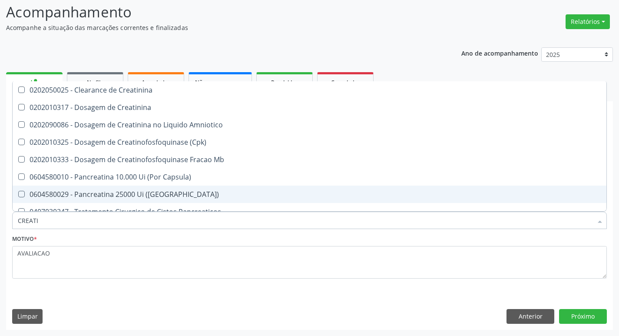
type input "CREATIN"
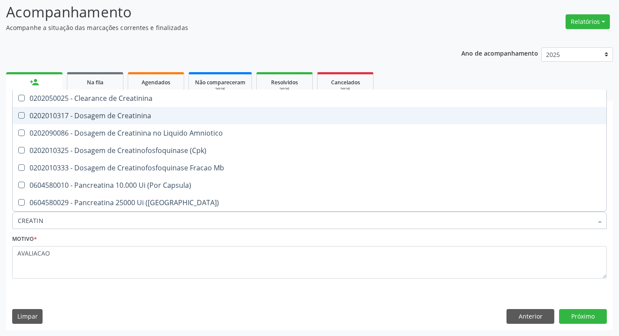
click at [102, 117] on div "0202010317 - Dosagem de Creatinina" at bounding box center [309, 115] width 583 height 7
checkbox Creatinina "true"
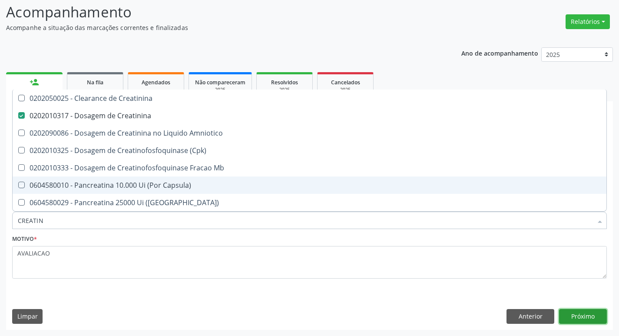
click at [583, 314] on button "Próximo" at bounding box center [583, 316] width 48 height 15
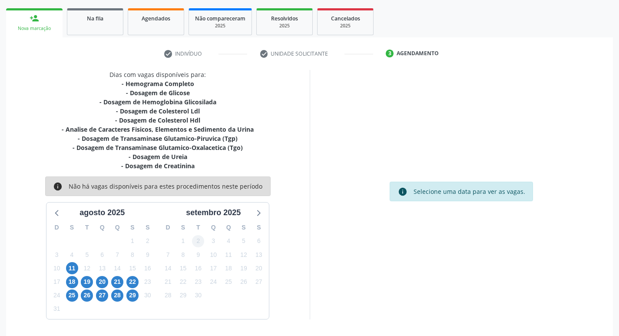
scroll to position [124, 0]
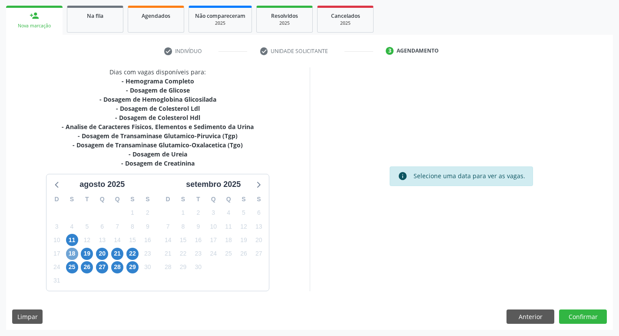
click at [73, 254] on span "18" at bounding box center [72, 254] width 12 height 12
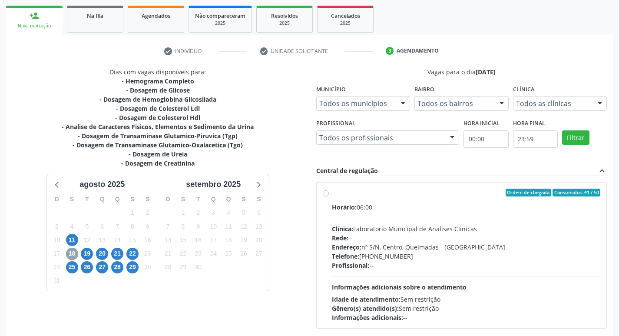
scroll to position [168, 0]
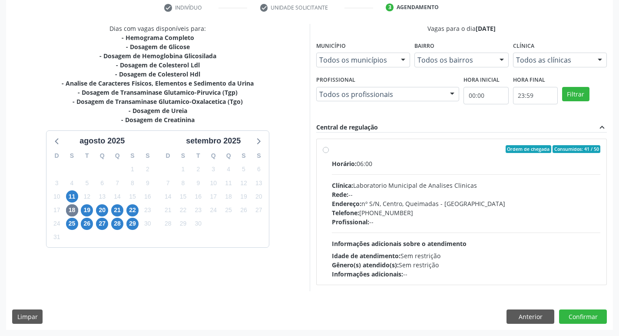
click at [434, 178] on div "Horário: 06:00 Clínica: Laboratorio Municipal de Analises Clinicas Rede: -- End…" at bounding box center [466, 218] width 269 height 119
click at [329, 153] on input "Ordem de chegada Consumidos: 41 / 50 Horário: 06:00 Clínica: Laboratorio Munici…" at bounding box center [326, 149] width 6 height 8
radio input "true"
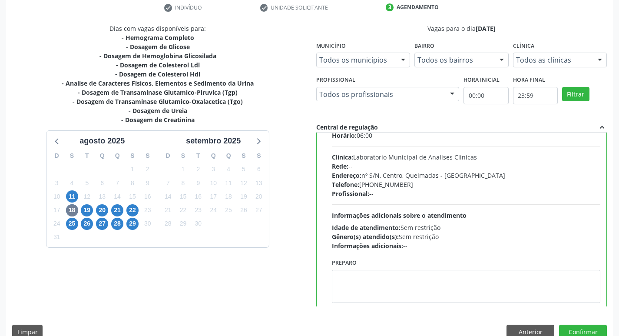
scroll to position [43, 0]
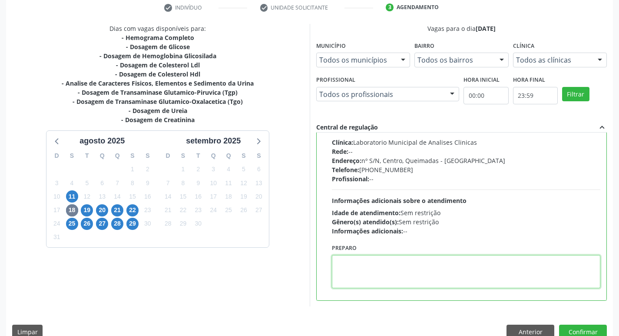
click at [365, 276] on textarea at bounding box center [466, 271] width 269 height 33
paste textarea "IR EM [GEOGRAPHIC_DATA]"
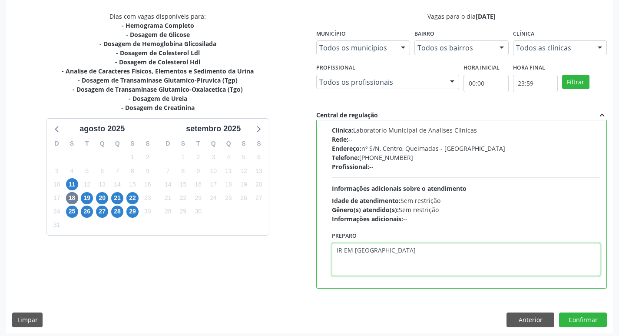
scroll to position [183, 0]
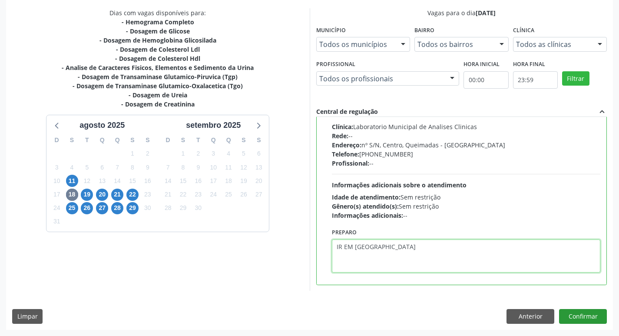
type textarea "IR EM [GEOGRAPHIC_DATA]"
click at [582, 313] on button "Confirmar" at bounding box center [583, 316] width 48 height 15
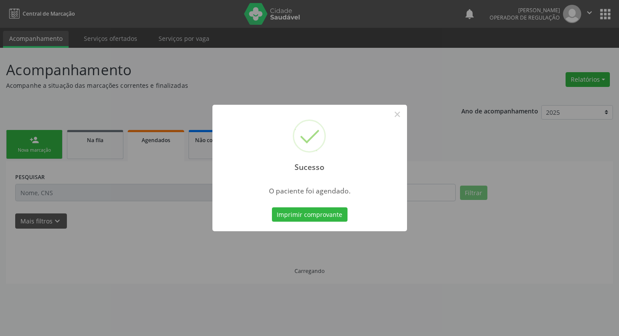
scroll to position [0, 0]
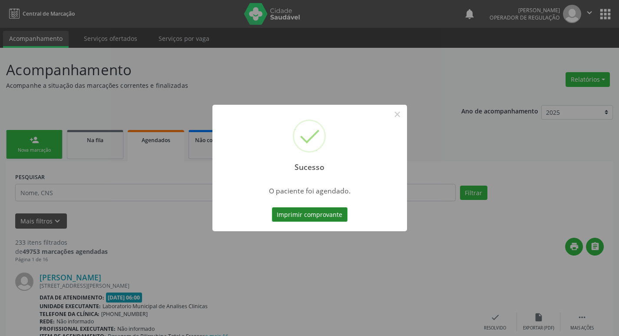
click at [317, 217] on button "Imprimir comprovante" at bounding box center [310, 214] width 76 height 15
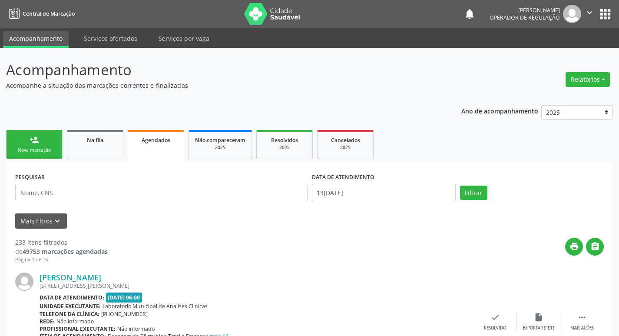
click at [40, 146] on link "person_add Nova marcação" at bounding box center [34, 144] width 56 height 29
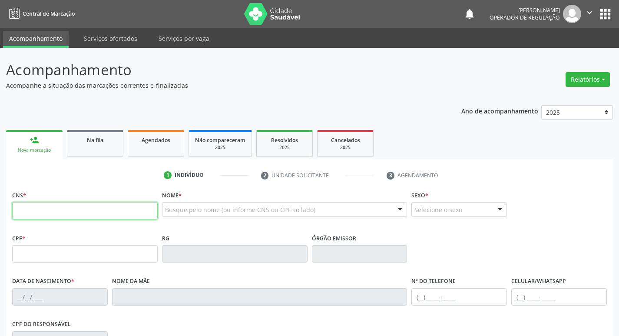
click at [77, 213] on input "text" at bounding box center [84, 210] width 145 height 17
type input "706 4076 3549 0087"
type input "17/04/1952"
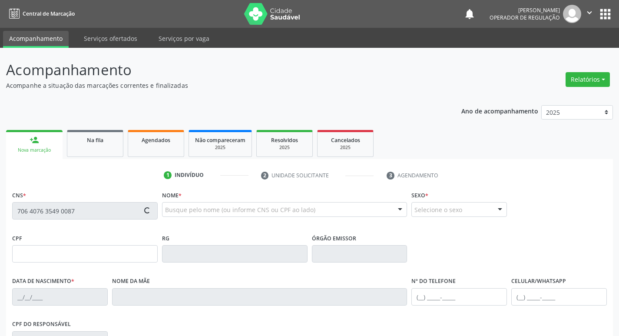
type input "Antônia Maciel dos Santos"
type input "(83) 99301-2585"
type input "S/N"
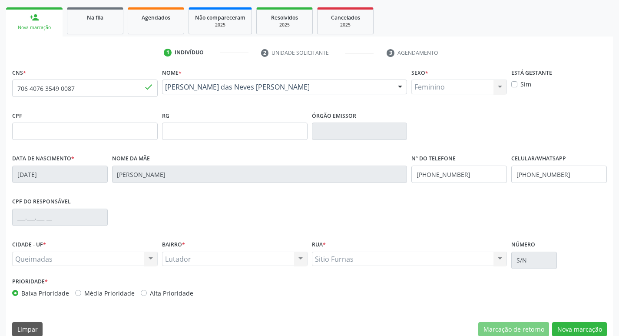
scroll to position [135, 0]
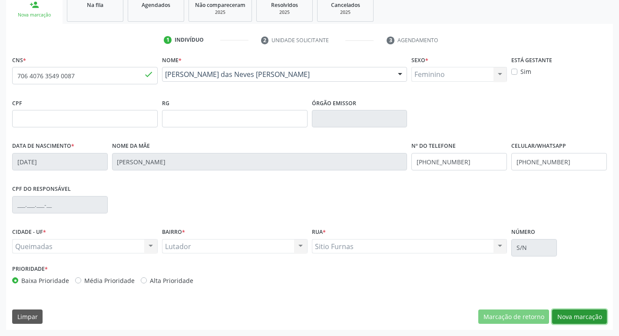
click at [586, 310] on button "Nova marcação" at bounding box center [579, 316] width 55 height 15
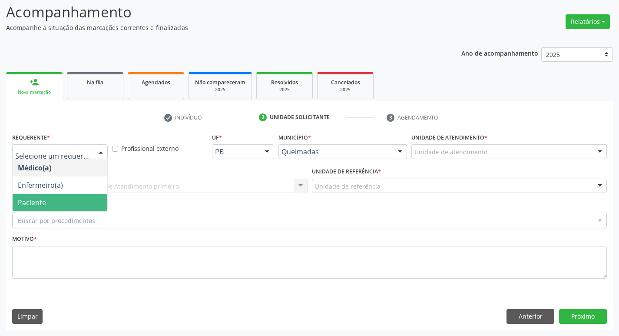
click at [79, 201] on span "Paciente" at bounding box center [60, 202] width 95 height 17
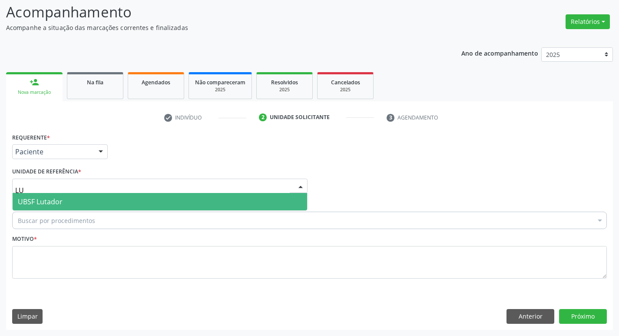
click at [86, 212] on div "Buscar por procedimentos" at bounding box center [309, 219] width 594 height 17
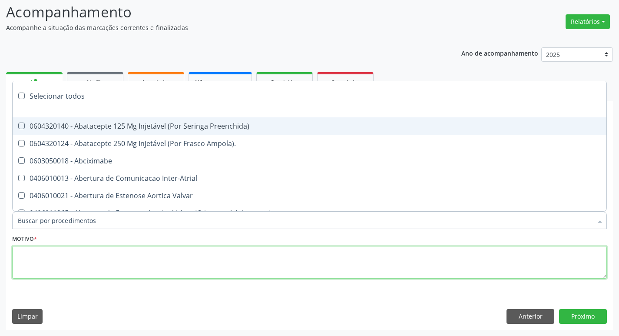
click at [56, 261] on textarea at bounding box center [309, 262] width 594 height 33
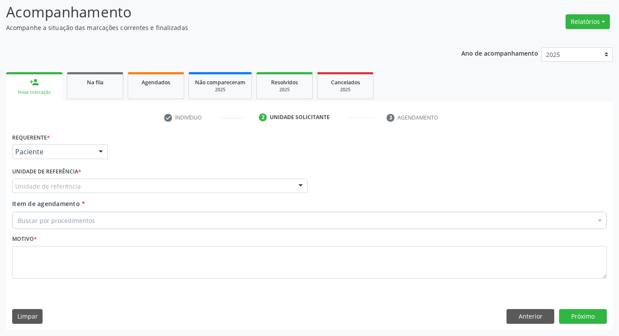
click at [60, 191] on div "Unidade de referência" at bounding box center [159, 185] width 295 height 15
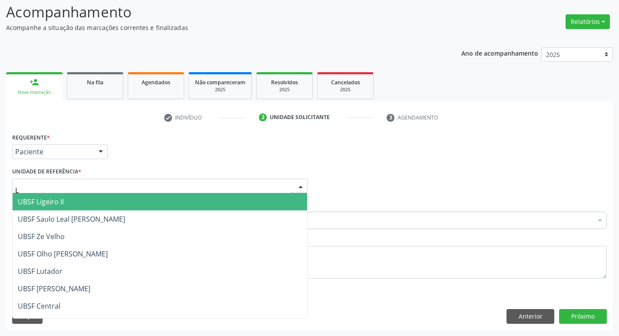
type input "LU"
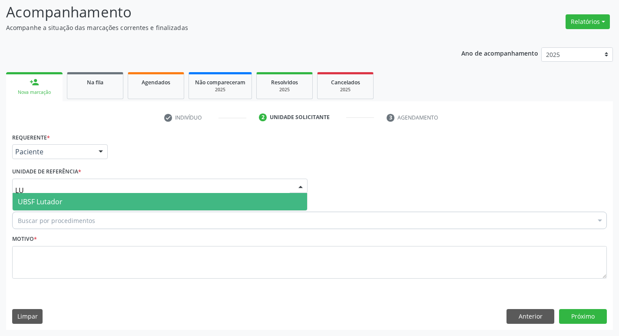
click at [64, 202] on span "UBSF Lutador" at bounding box center [160, 201] width 294 height 17
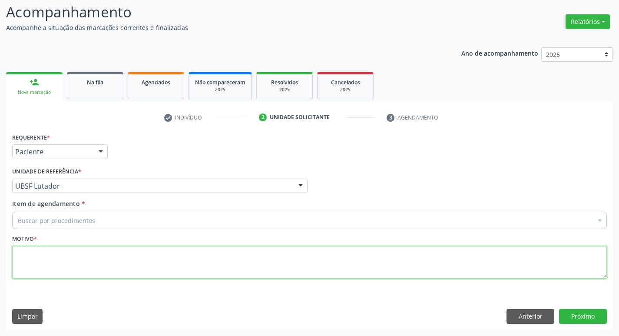
click at [77, 261] on textarea at bounding box center [309, 262] width 594 height 33
type textarea "AVALIACAO"
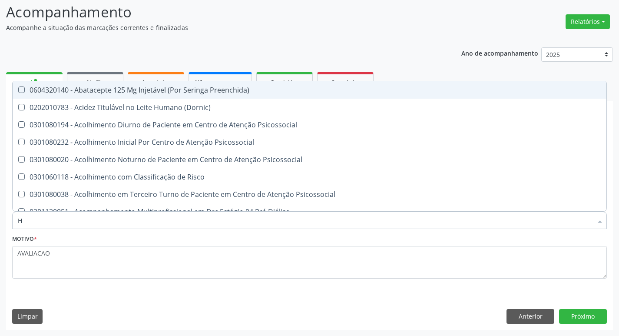
type input "HEMOGR"
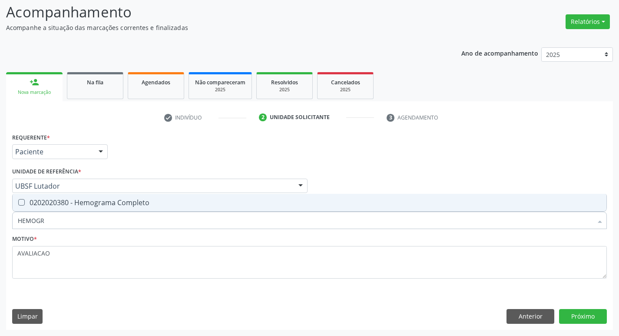
click at [107, 207] on span "0202020380 - Hemograma Completo" at bounding box center [310, 202] width 594 height 17
checkbox Completo "true"
type input "HEMOG"
checkbox Completo "false"
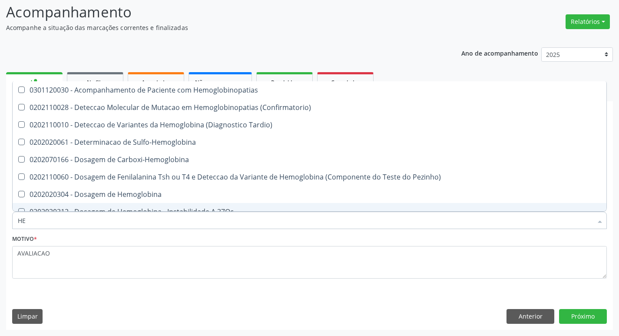
type input "H"
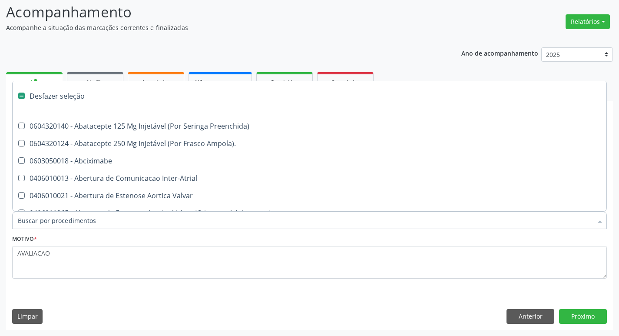
checkbox Capsula\) "false"
type input "G"
checkbox Persistente "true"
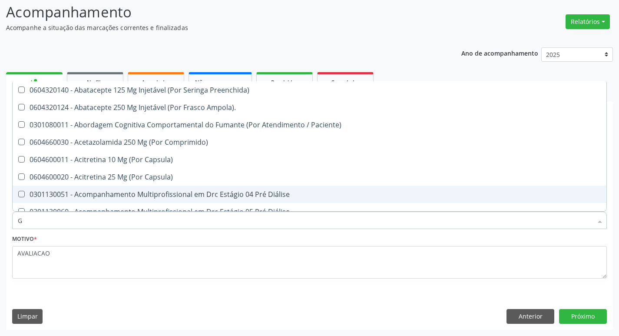
type input "GLICOSE"
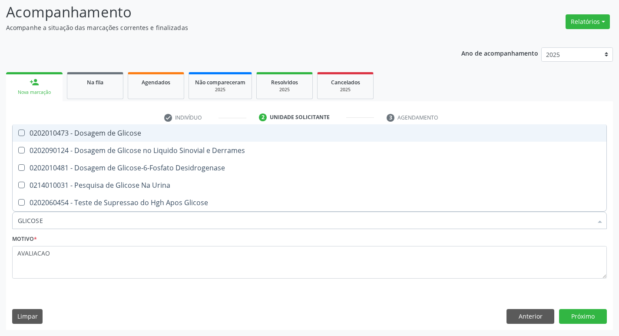
click at [127, 128] on span "0202010473 - Dosagem de Glicose" at bounding box center [310, 132] width 594 height 17
checkbox Glicose "true"
type input "GLICOS"
checkbox Glicose "false"
checkbox Derrames "true"
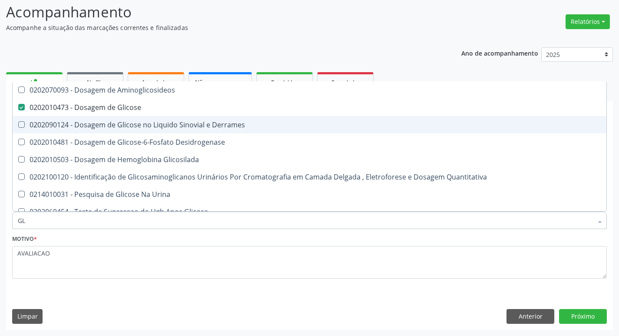
type input "G"
checkbox Glicose "false"
checkbox Derrames "false"
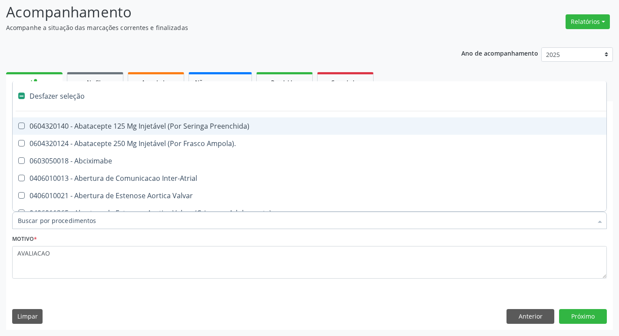
type input "H"
checkbox Convencional\) "true"
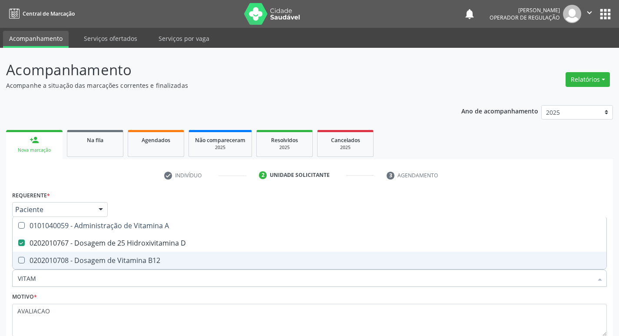
scroll to position [58, 0]
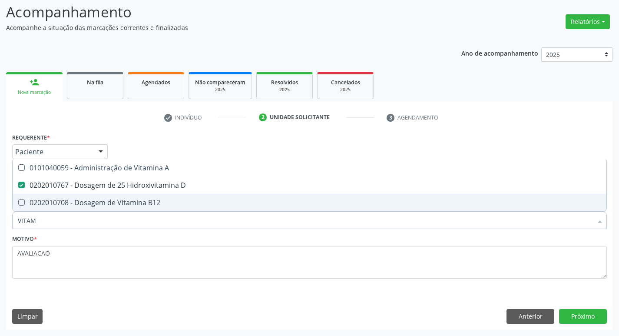
click at [160, 199] on div "0202010708 - Dosagem de Vitamina B12" at bounding box center [309, 202] width 583 height 7
checkbox B12 "true"
type input "VITA"
checkbox D "false"
checkbox B12 "false"
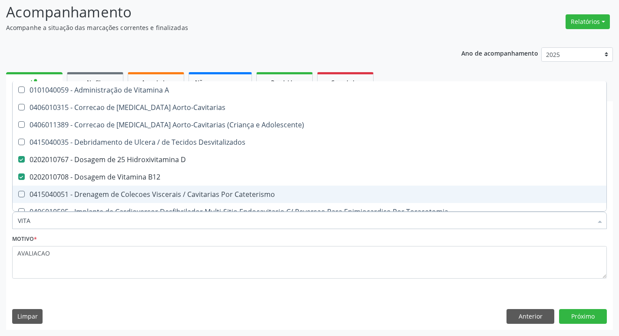
type input "VIT"
checkbox D "false"
checkbox Cateterismo "true"
type input "V"
checkbox B12 "false"
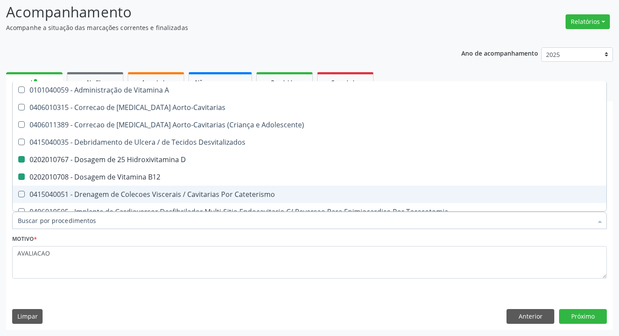
checkbox Cateterismo "false"
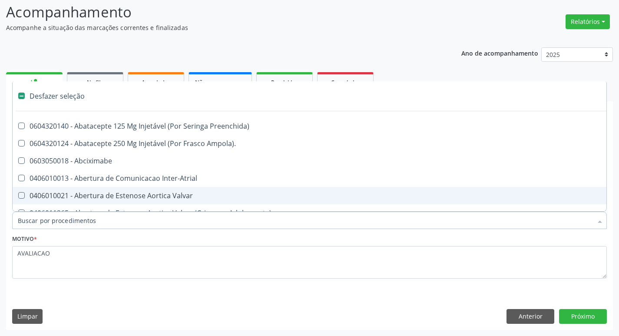
type input "G"
checkbox Aberto\) "true"
checkbox Criança "true"
checkbox Cardiorrafia "true"
checkbox Estranho "true"
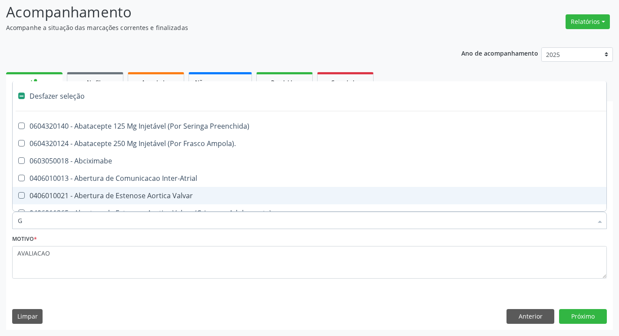
checkbox Percutanea "true"
checkbox \(Picc\) "true"
checkbox Estimulo "true"
checkbox Persistente "true"
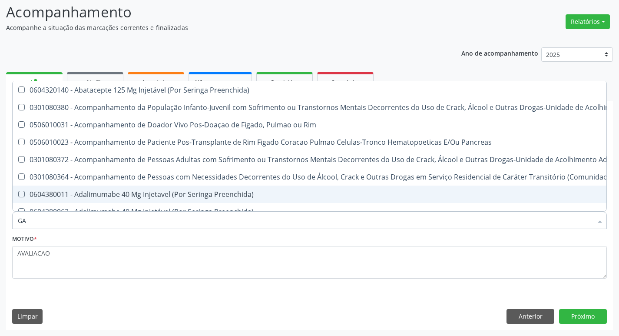
type input "GAM"
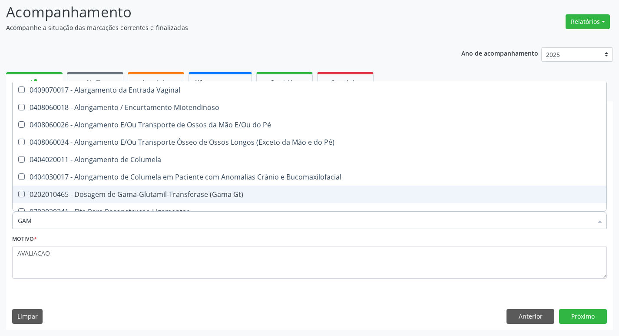
click at [175, 196] on div "0202010465 - Dosagem de Gama-Glutamil-Transferase (Gama Gt)" at bounding box center [309, 194] width 583 height 7
checkbox Gt\) "true"
type input "GA"
checkbox Gt\) "false"
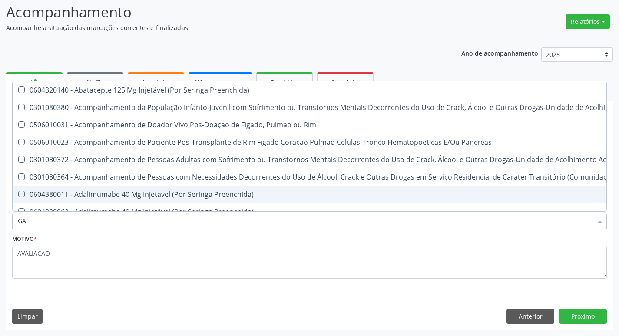
type input "G"
checkbox Gt\) "false"
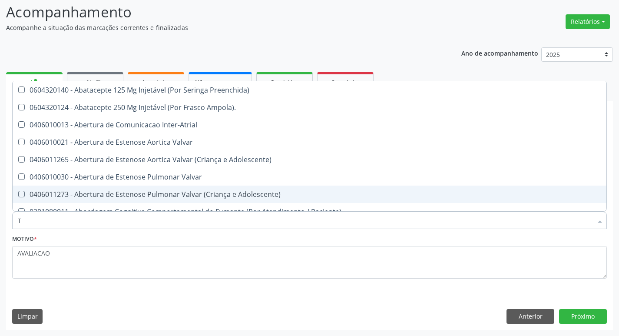
type input "TG"
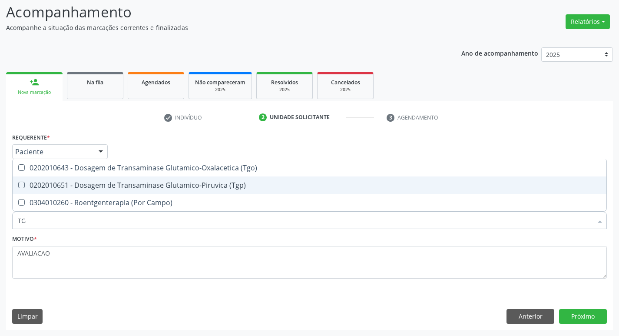
click at [178, 180] on span "0202010651 - Dosagem de Transaminase Glutamico-Piruvica (Tgp)" at bounding box center [310, 184] width 594 height 17
checkbox \(Tgp\) "true"
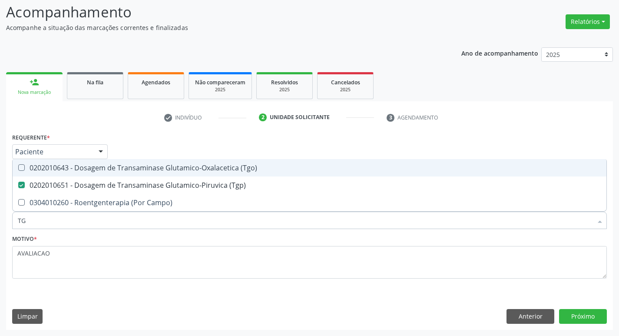
click at [176, 171] on div "0202010643 - Dosagem de Transaminase Glutamico-Oxalacetica (Tgo)" at bounding box center [309, 167] width 583 height 7
checkbox \(Tgo\) "true"
type input "T"
checkbox \(Tgo\) "false"
checkbox \(Tgp\) "false"
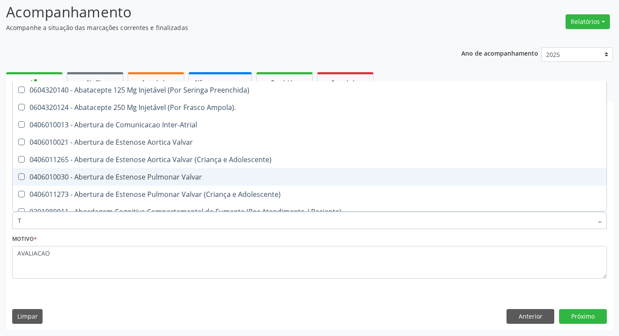
type input "TR"
checkbox Turno\) "true"
checkbox Oficina\) "true"
checkbox Grupo "true"
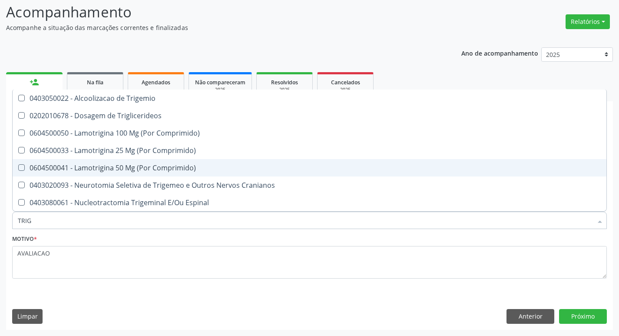
type input "TRIGL"
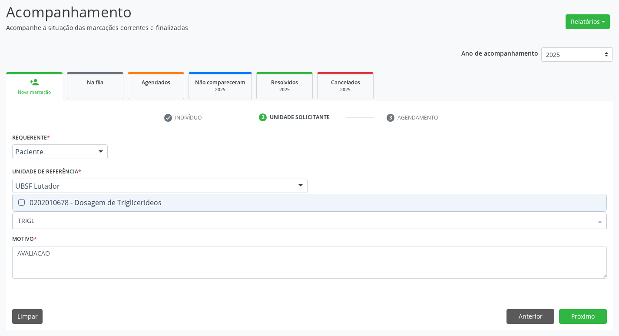
click at [161, 223] on input "TRIGL" at bounding box center [305, 219] width 574 height 17
click at [152, 202] on div "0202010678 - Dosagem de Triglicerideos" at bounding box center [309, 202] width 583 height 7
checkbox Triglicerideos "true"
type input "TRIG"
checkbox Triglicerideos "false"
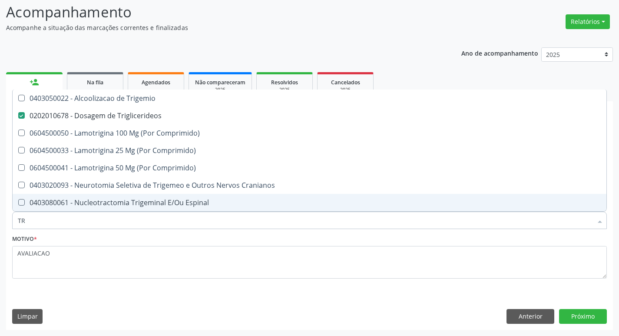
type input "T"
checkbox Triglicerideos "false"
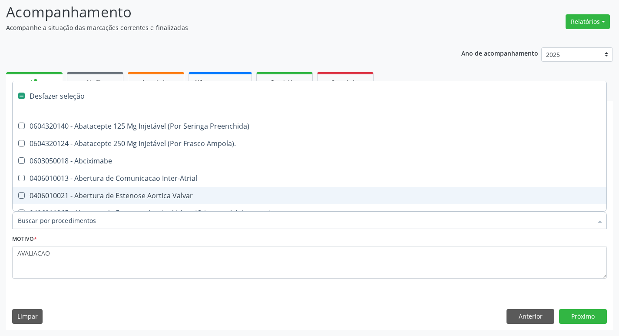
type input "2"
checkbox Total "true"
checkbox Biologica "true"
checkbox Percutanea "true"
checkbox Hidrocefalia "true"
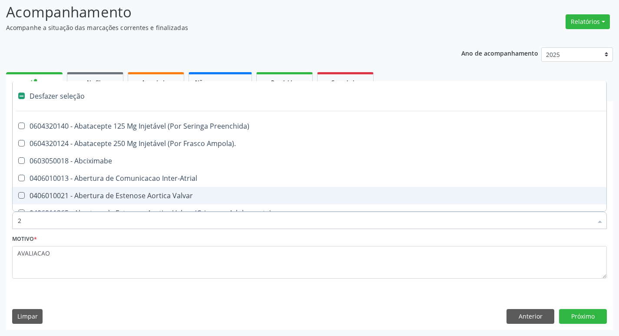
checkbox Coclear "true"
checkbox Vagina "true"
checkbox Puerperal "true"
checkbox Congenita "true"
checkbox Adolescente\) "true"
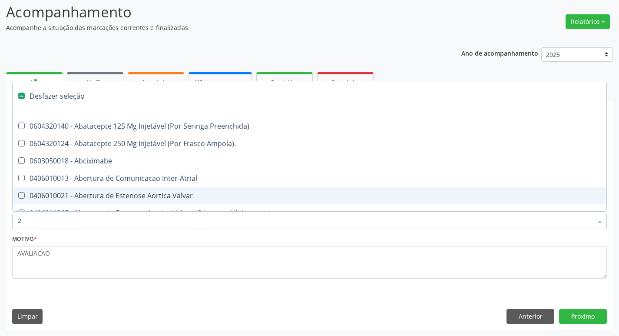
checkbox Aorto-Cavitarias "true"
checkbox Adolescente\) "true"
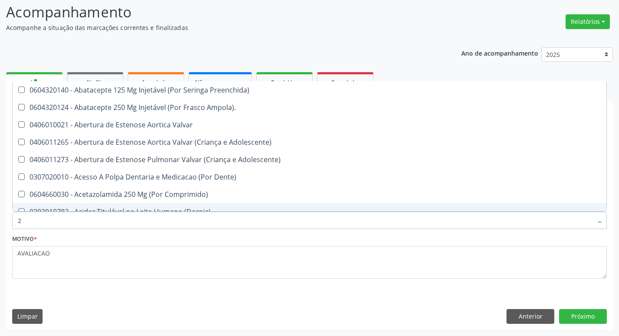
type input "20205001"
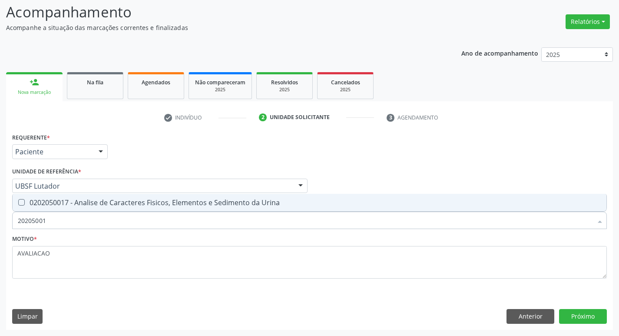
click at [174, 204] on div "0202050017 - Analise de Caracteres Fisicos, Elementos e Sedimento da Urina" at bounding box center [309, 202] width 583 height 7
checkbox Urina "true"
click at [586, 316] on button "Próximo" at bounding box center [583, 316] width 48 height 15
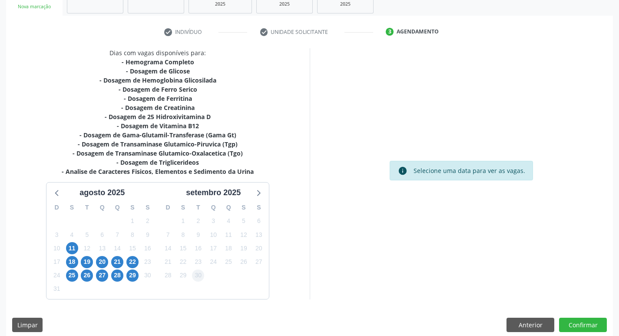
scroll to position [152, 0]
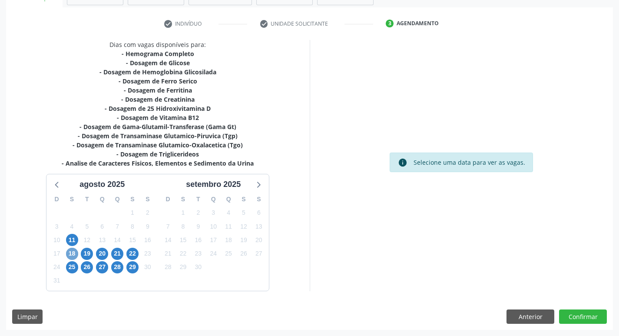
click at [74, 251] on span "18" at bounding box center [72, 254] width 12 height 12
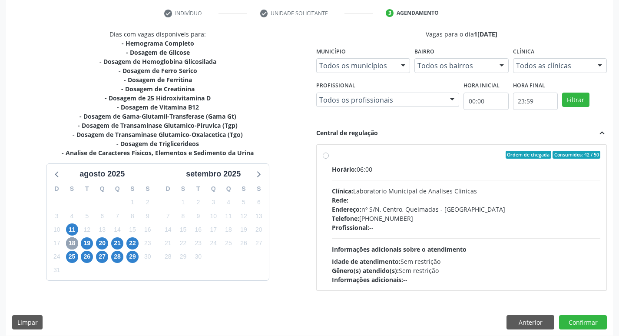
scroll to position [168, 0]
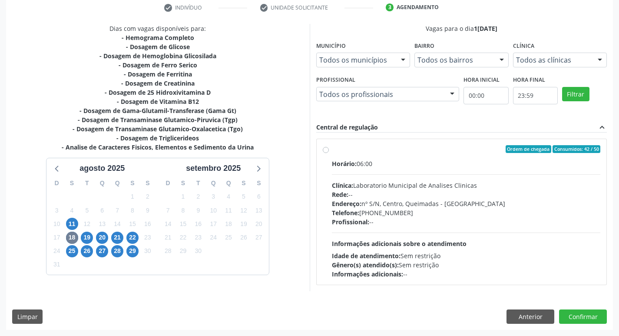
click at [391, 202] on div "Endereço: nº S/N, Centro, Queimadas - [GEOGRAPHIC_DATA]" at bounding box center [466, 203] width 269 height 9
click at [329, 153] on input "Ordem de chegada Consumidos: 42 / 50 Horário: 06:00 Clínica: Laboratorio Munici…" at bounding box center [326, 149] width 6 height 8
radio input "true"
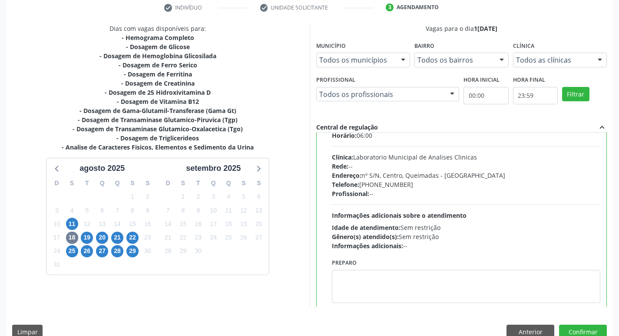
scroll to position [43, 0]
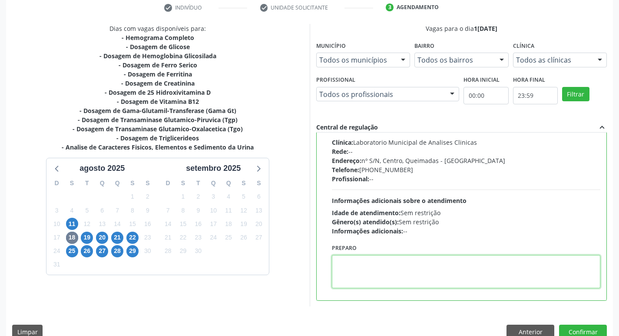
click at [389, 271] on textarea at bounding box center [466, 271] width 269 height 33
paste textarea "IR EM [GEOGRAPHIC_DATA]"
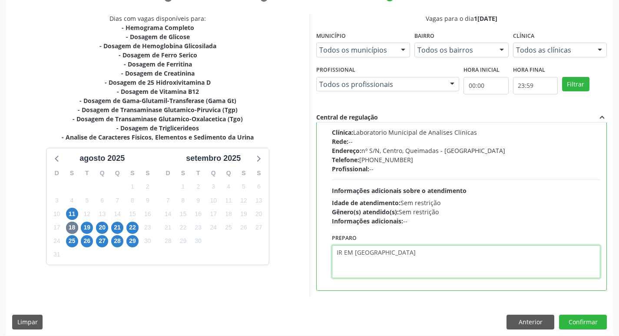
scroll to position [183, 0]
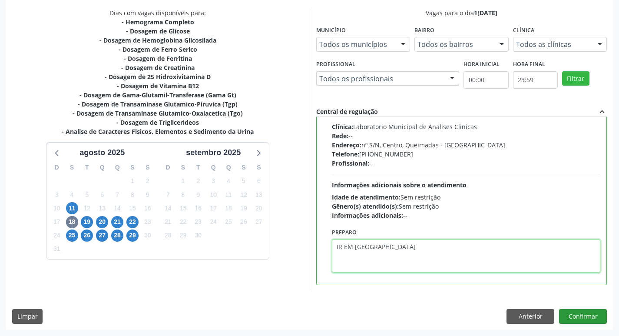
type textarea "IR EM [GEOGRAPHIC_DATA]"
click at [587, 316] on button "Confirmar" at bounding box center [583, 316] width 48 height 15
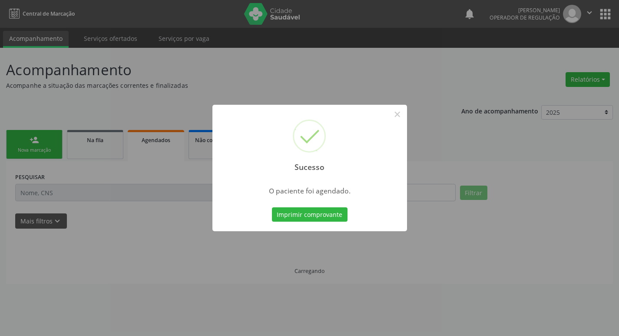
scroll to position [0, 0]
click at [316, 210] on button "Imprimir comprovante" at bounding box center [313, 214] width 76 height 15
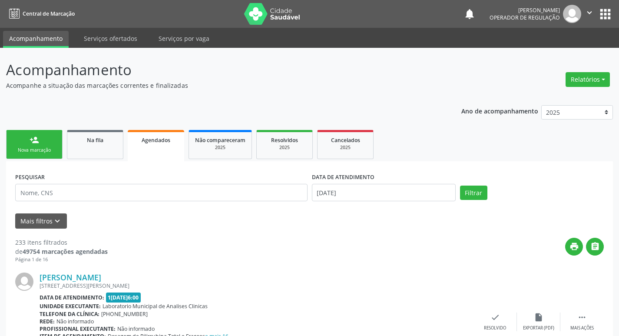
click at [48, 137] on link "person_add Nova marcação" at bounding box center [34, 144] width 56 height 29
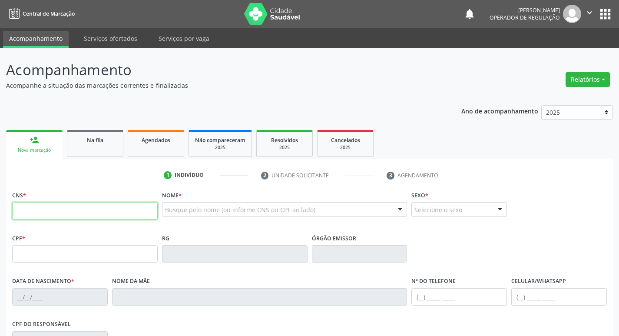
click at [36, 211] on input "text" at bounding box center [84, 210] width 145 height 17
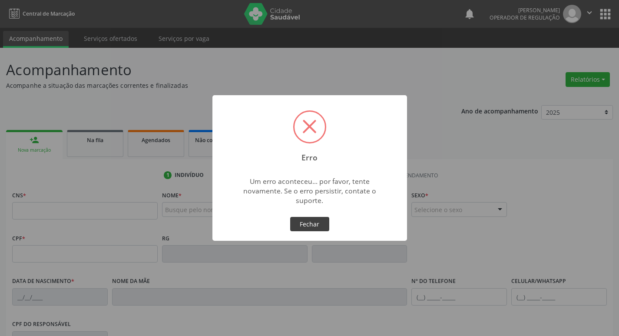
click at [313, 221] on button "Fechar" at bounding box center [309, 224] width 39 height 15
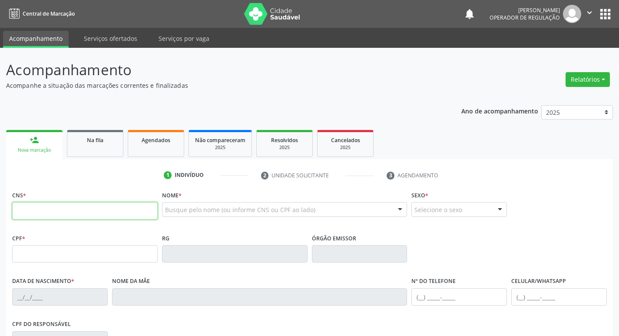
click at [60, 211] on input "text" at bounding box center [84, 210] width 145 height 17
type input "704 6081 7076 7220"
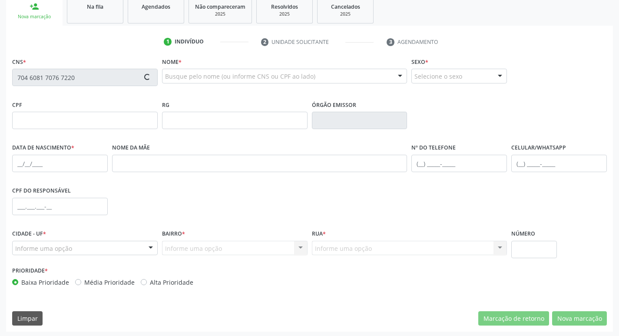
scroll to position [135, 0]
